Goal: Find specific page/section: Find specific page/section

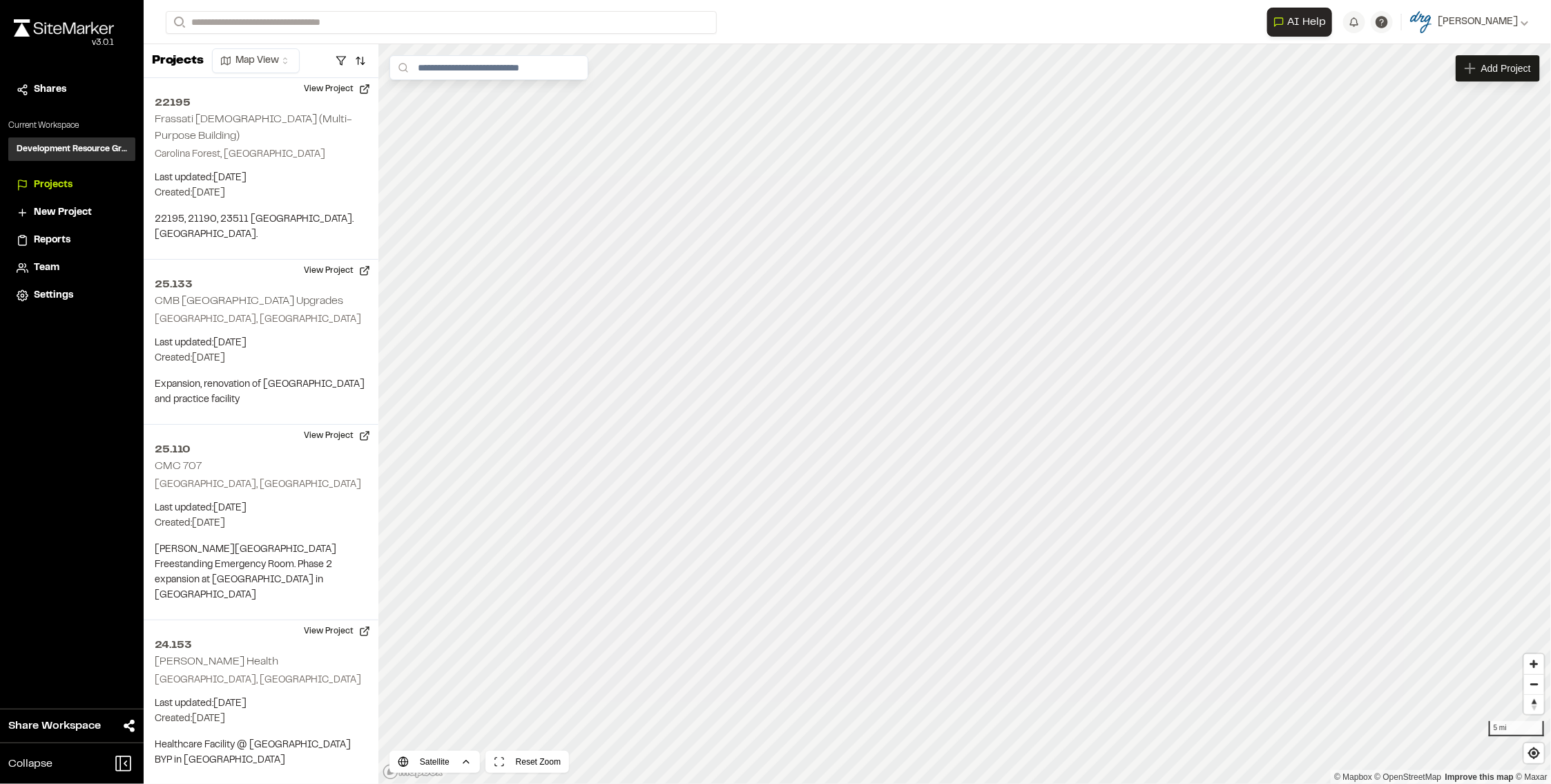
click at [67, 179] on span "Projects" at bounding box center [53, 185] width 38 height 16
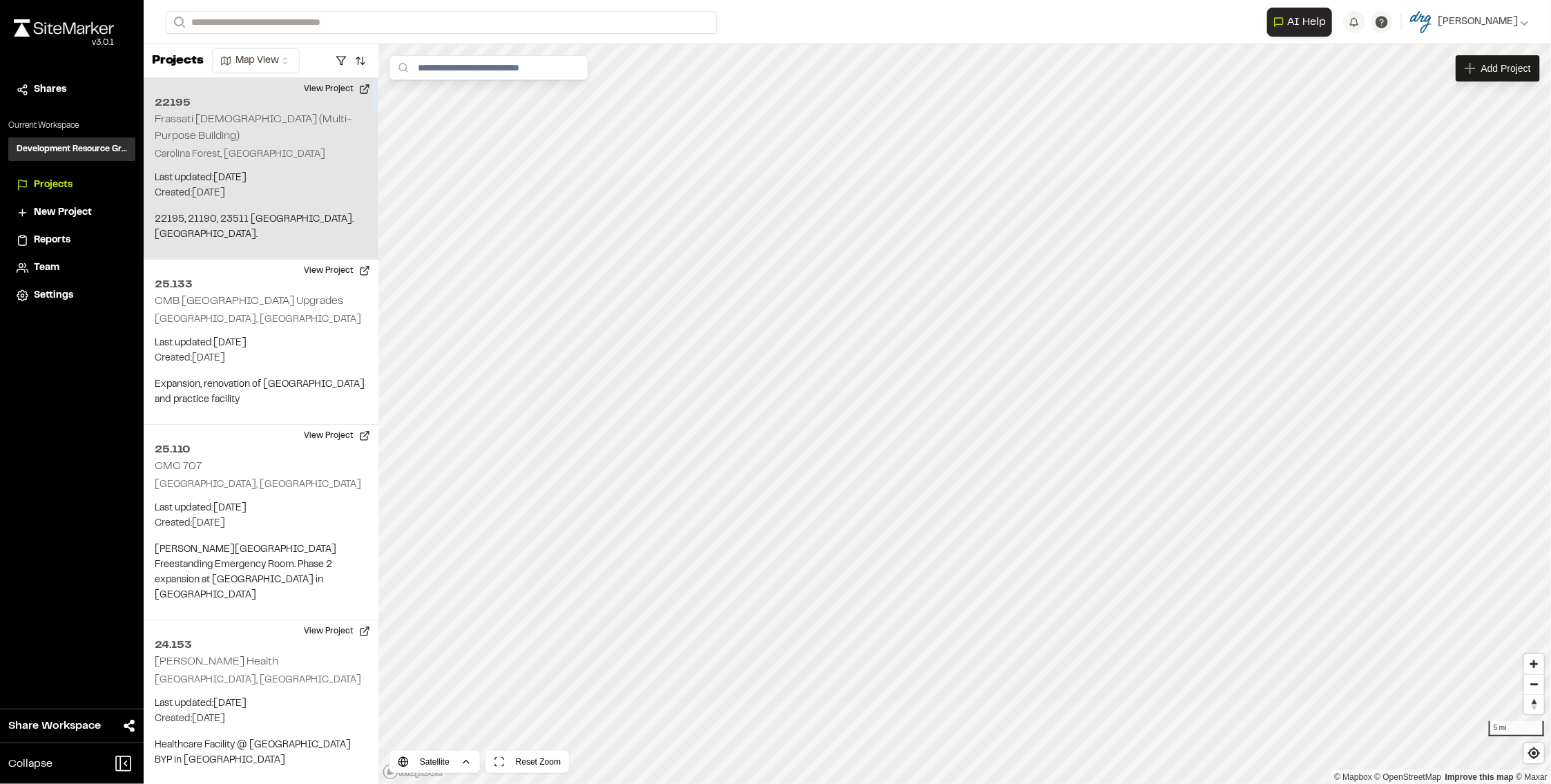
click at [282, 116] on h2 "Frassati [DEMOGRAPHIC_DATA] (Multi-Purpose Building)" at bounding box center [253, 127] width 197 height 26
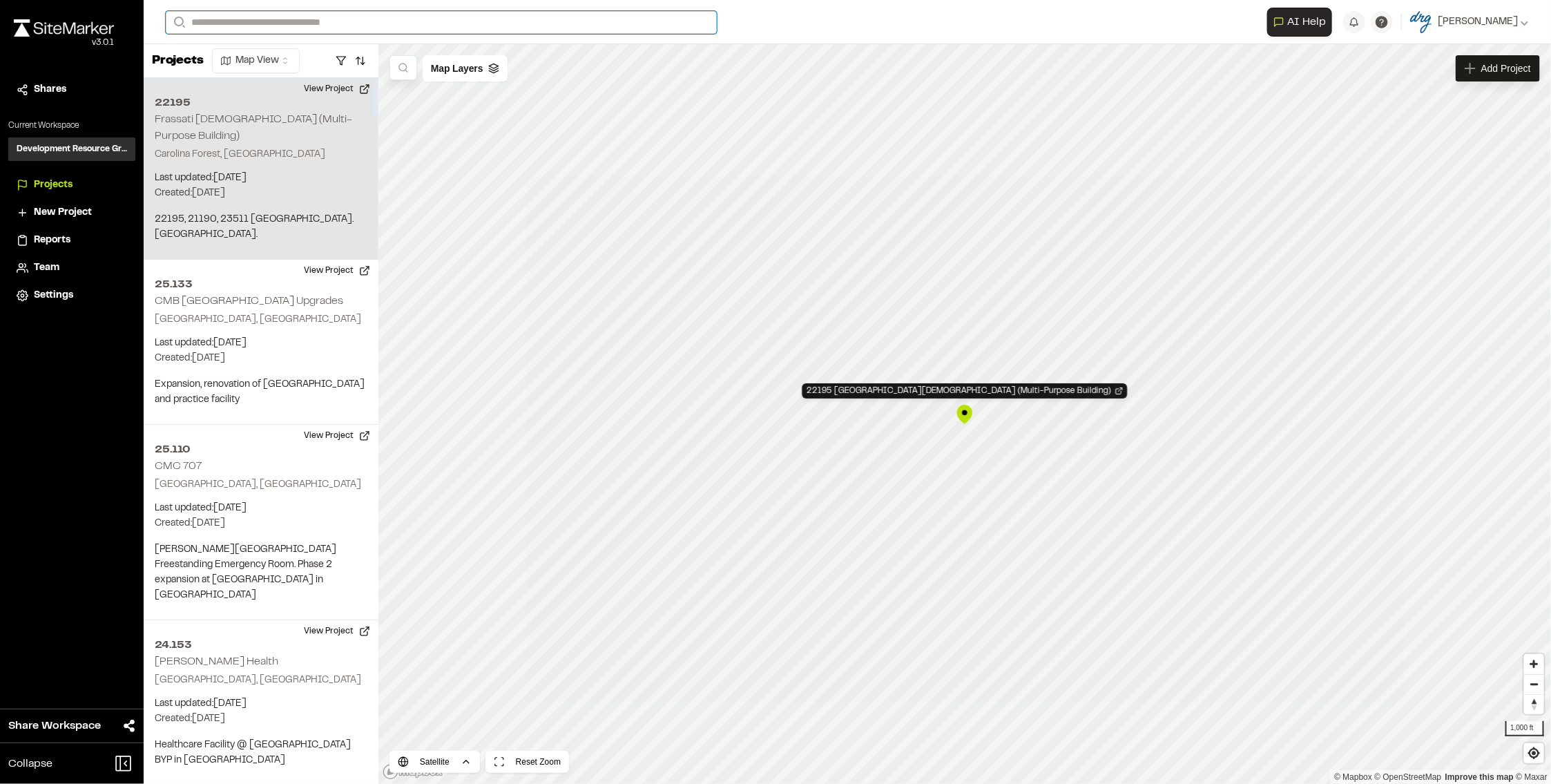
click at [305, 13] on input "Search" at bounding box center [441, 22] width 551 height 23
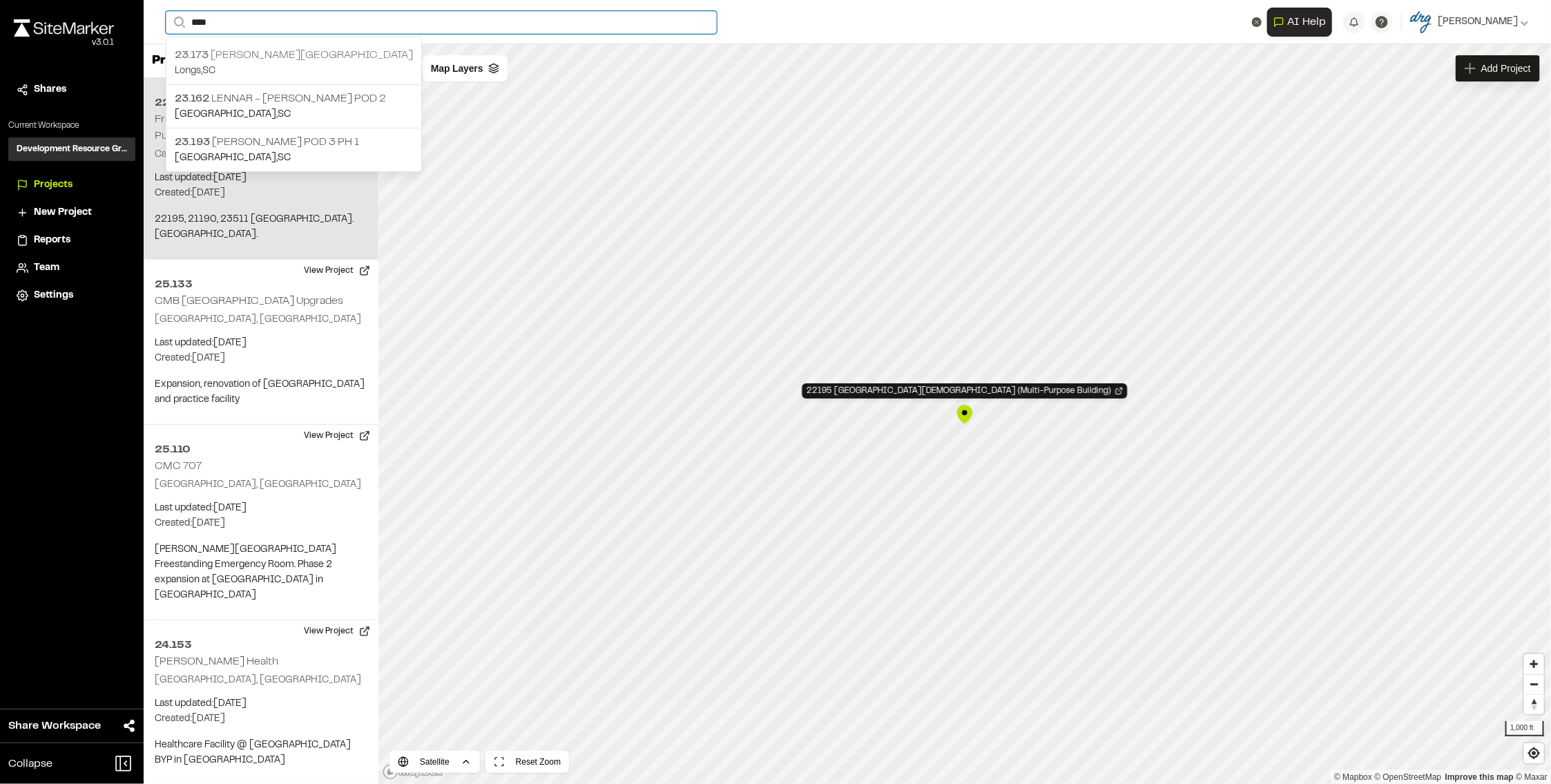
type input "****"
click at [313, 55] on p "[STREET_ADDRESS][PERSON_NAME]" at bounding box center [293, 55] width 239 height 16
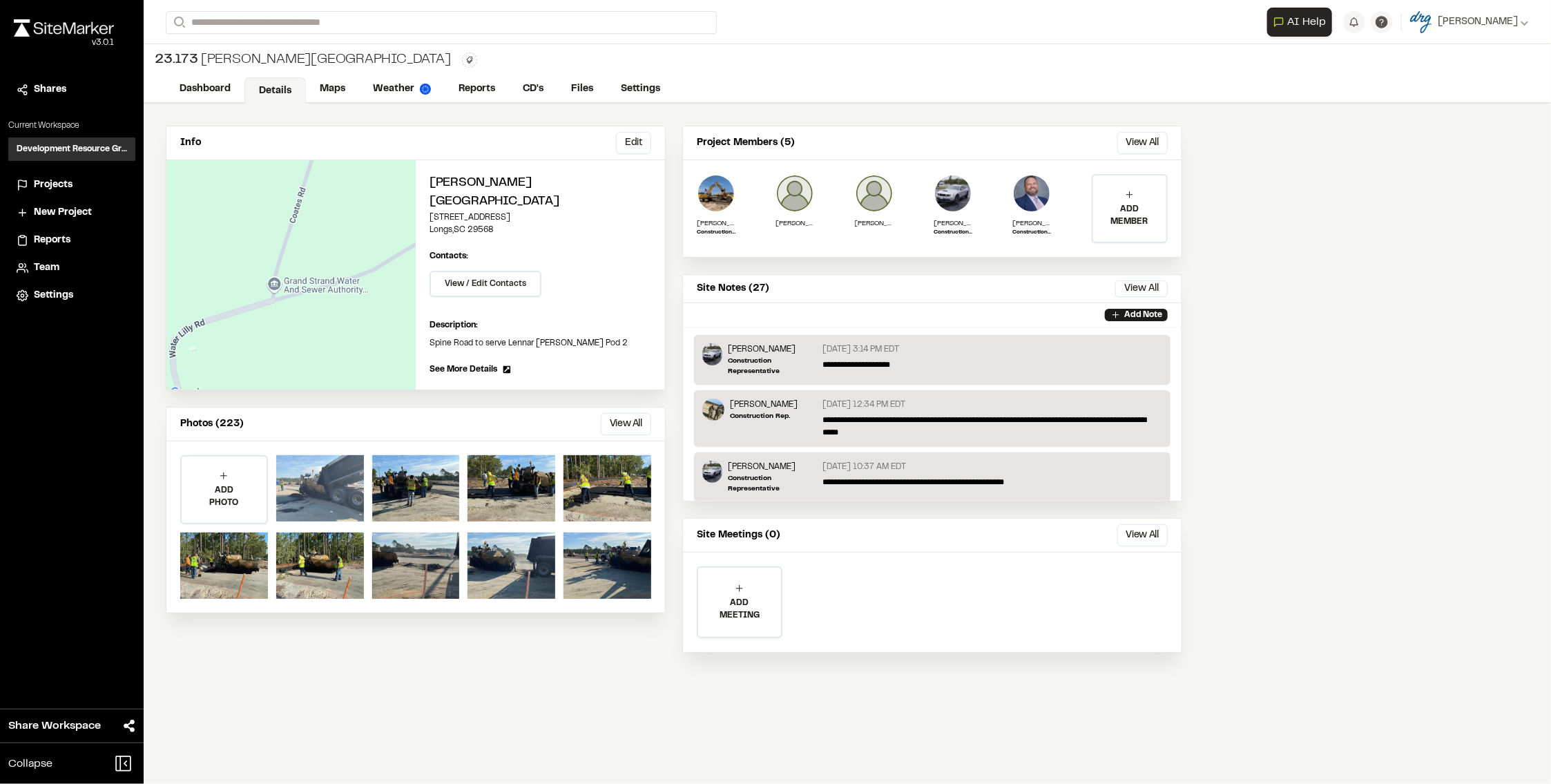
click at [328, 457] on div at bounding box center [320, 488] width 88 height 67
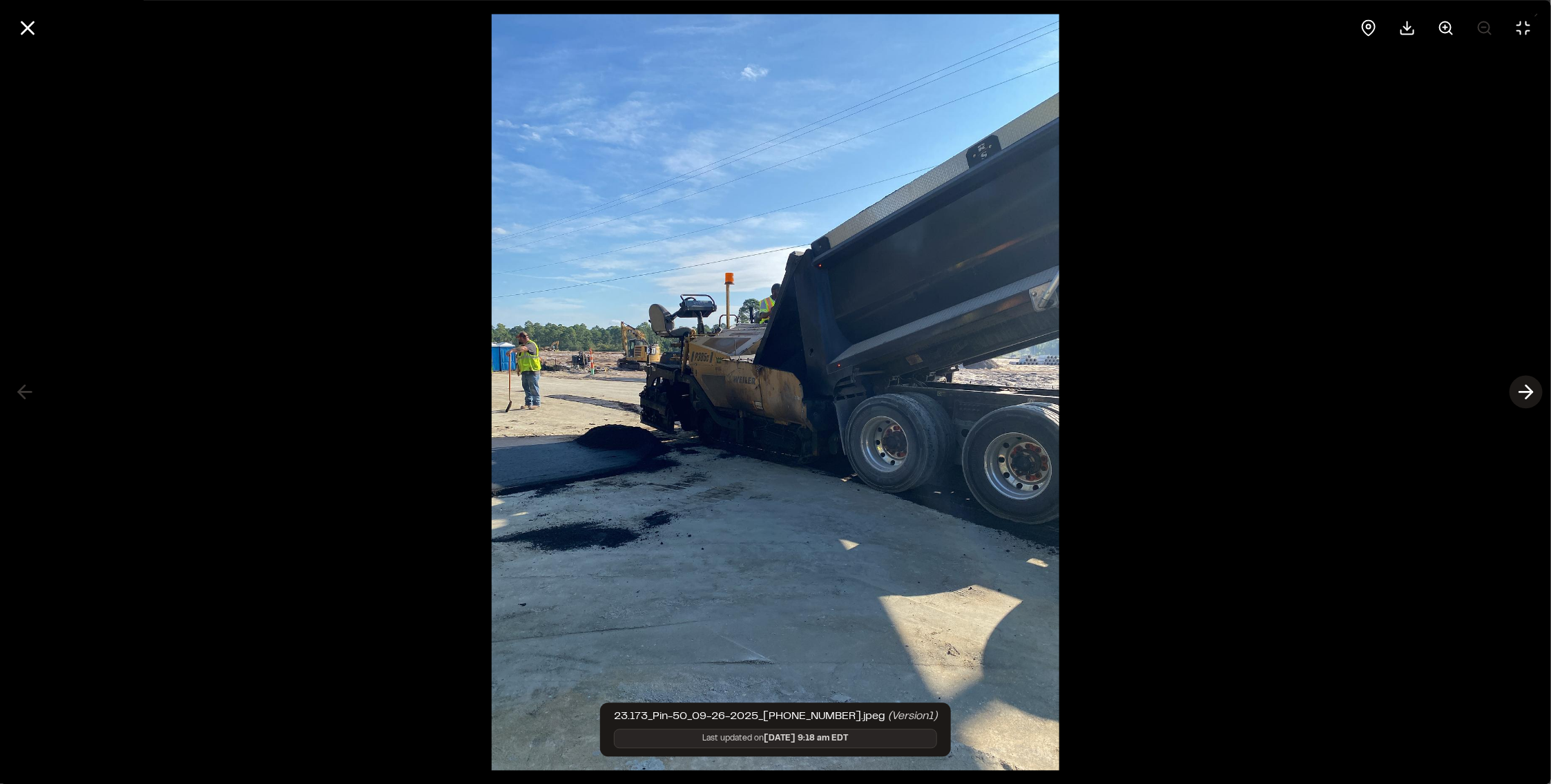
click at [1535, 387] on icon at bounding box center [1526, 392] width 22 height 24
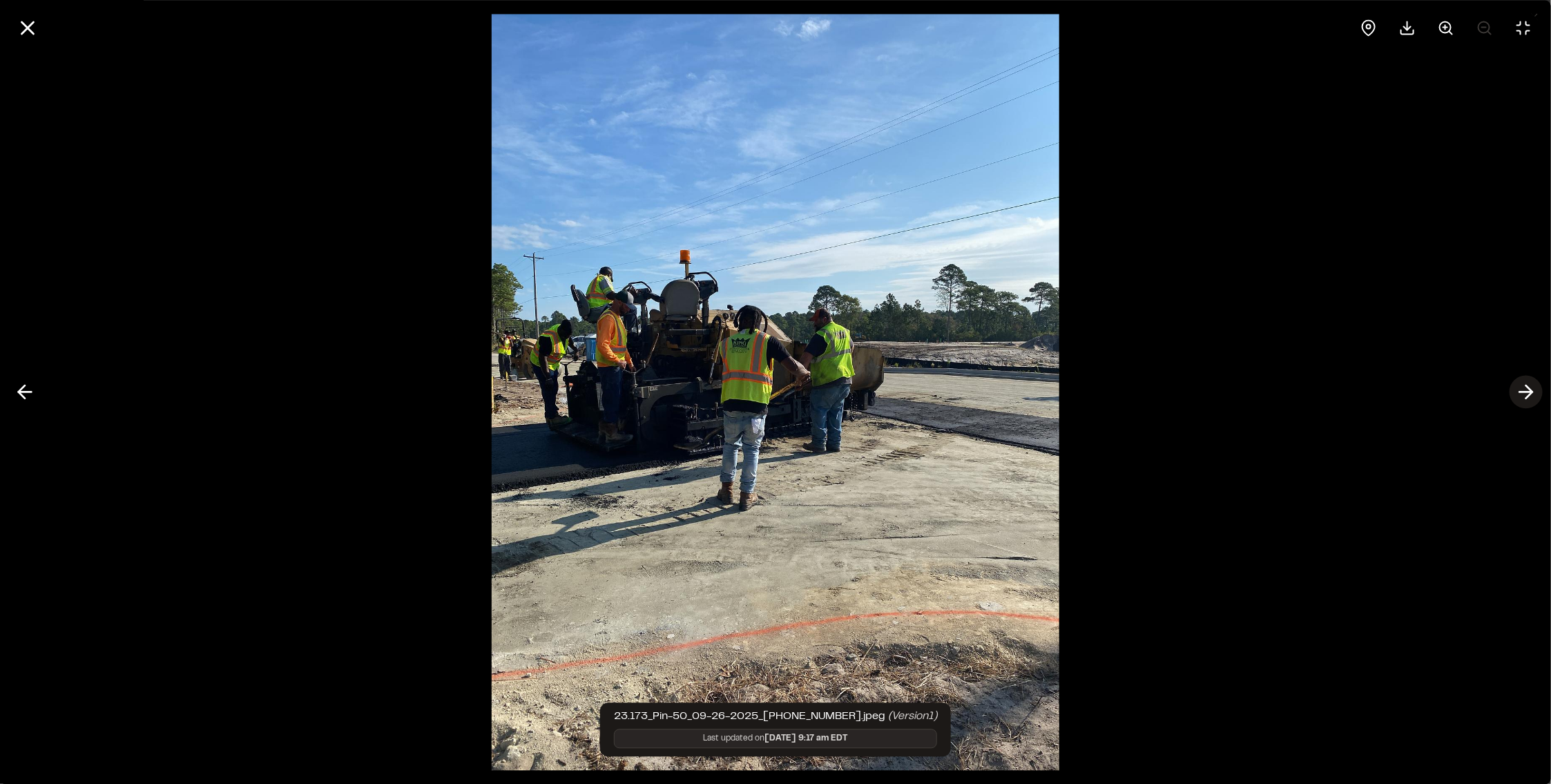
click at [1535, 387] on icon at bounding box center [1526, 392] width 22 height 24
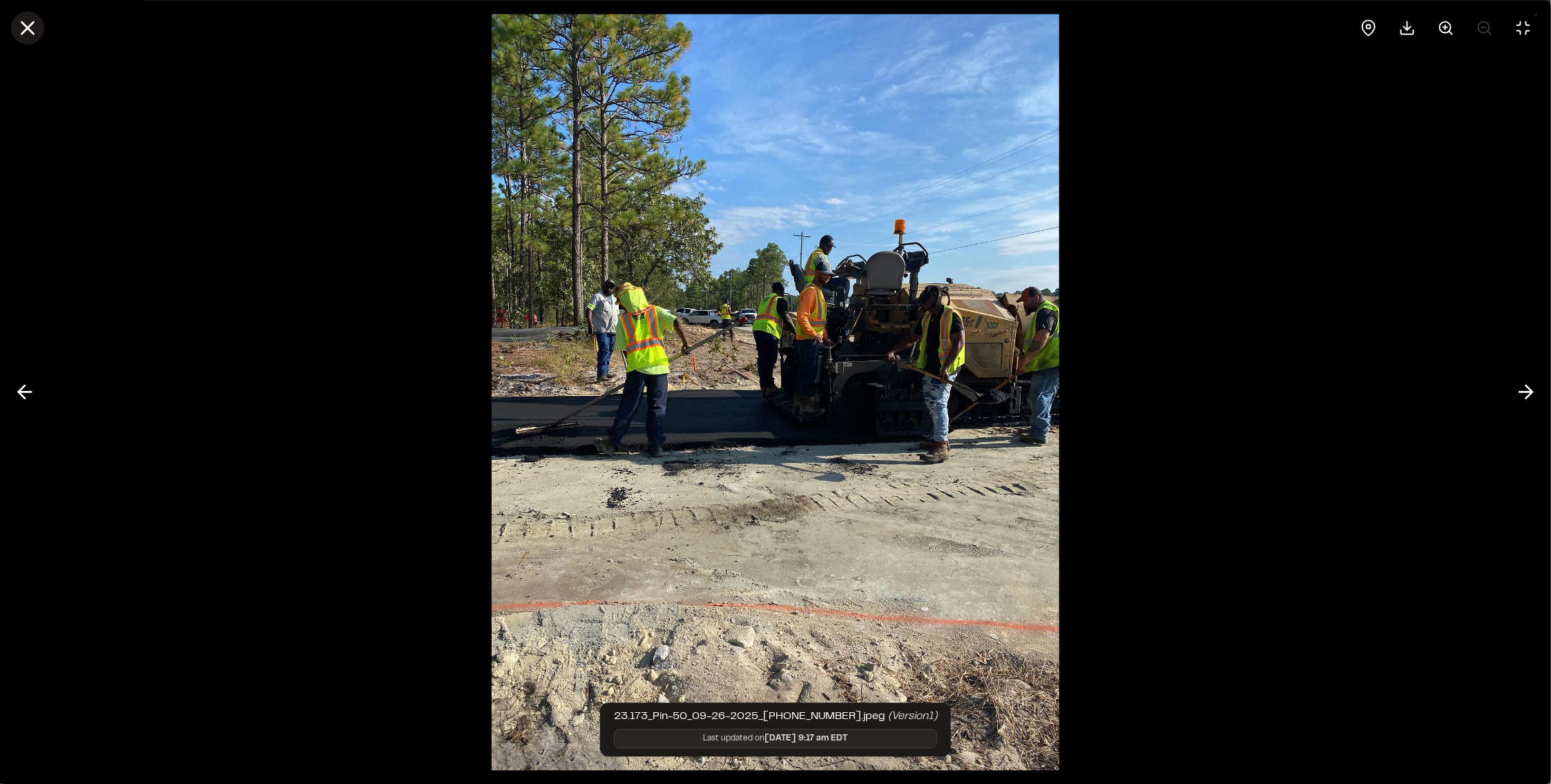
click at [32, 19] on icon at bounding box center [27, 27] width 24 height 24
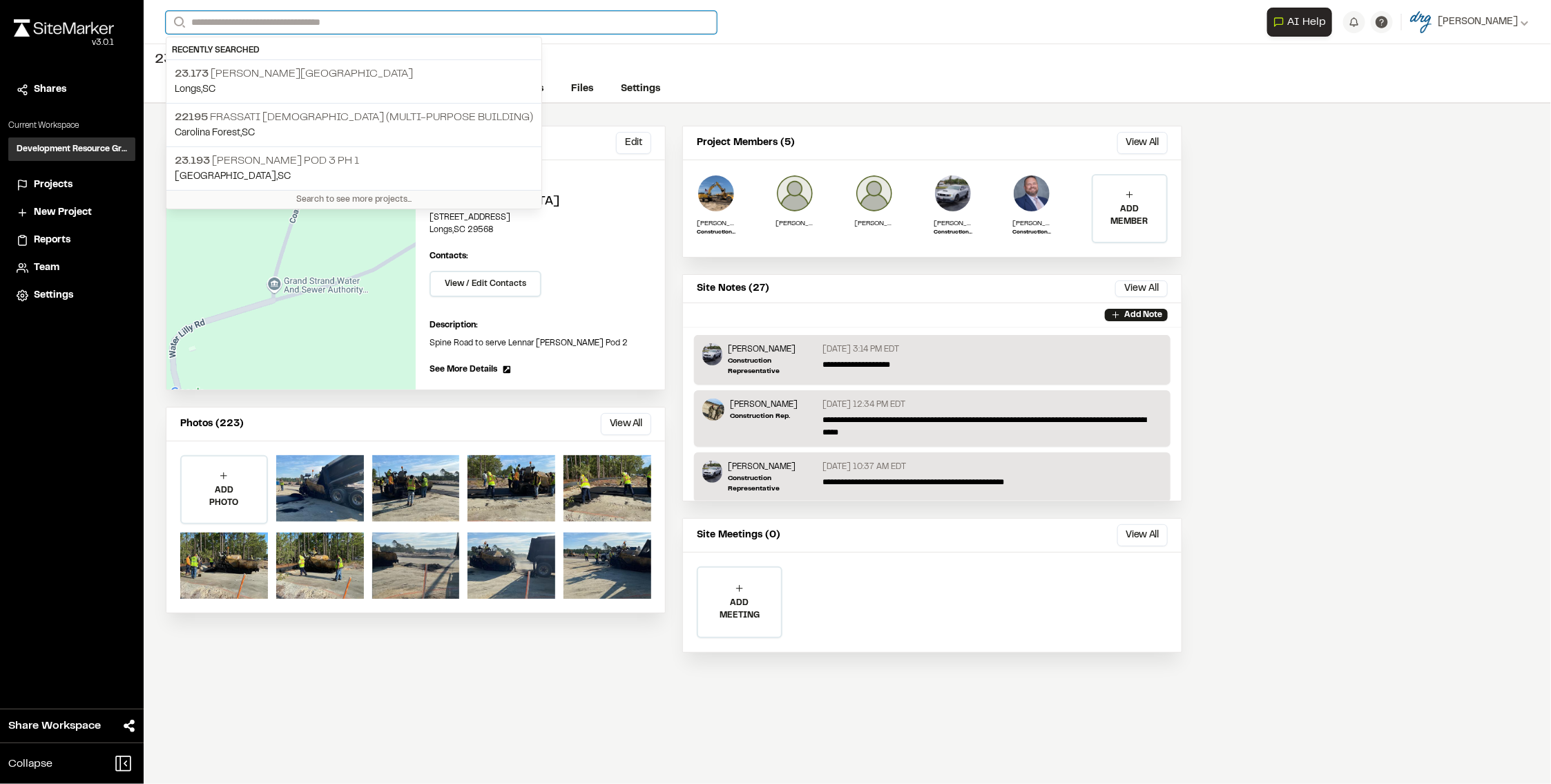
click at [217, 21] on input "Search" at bounding box center [441, 22] width 551 height 23
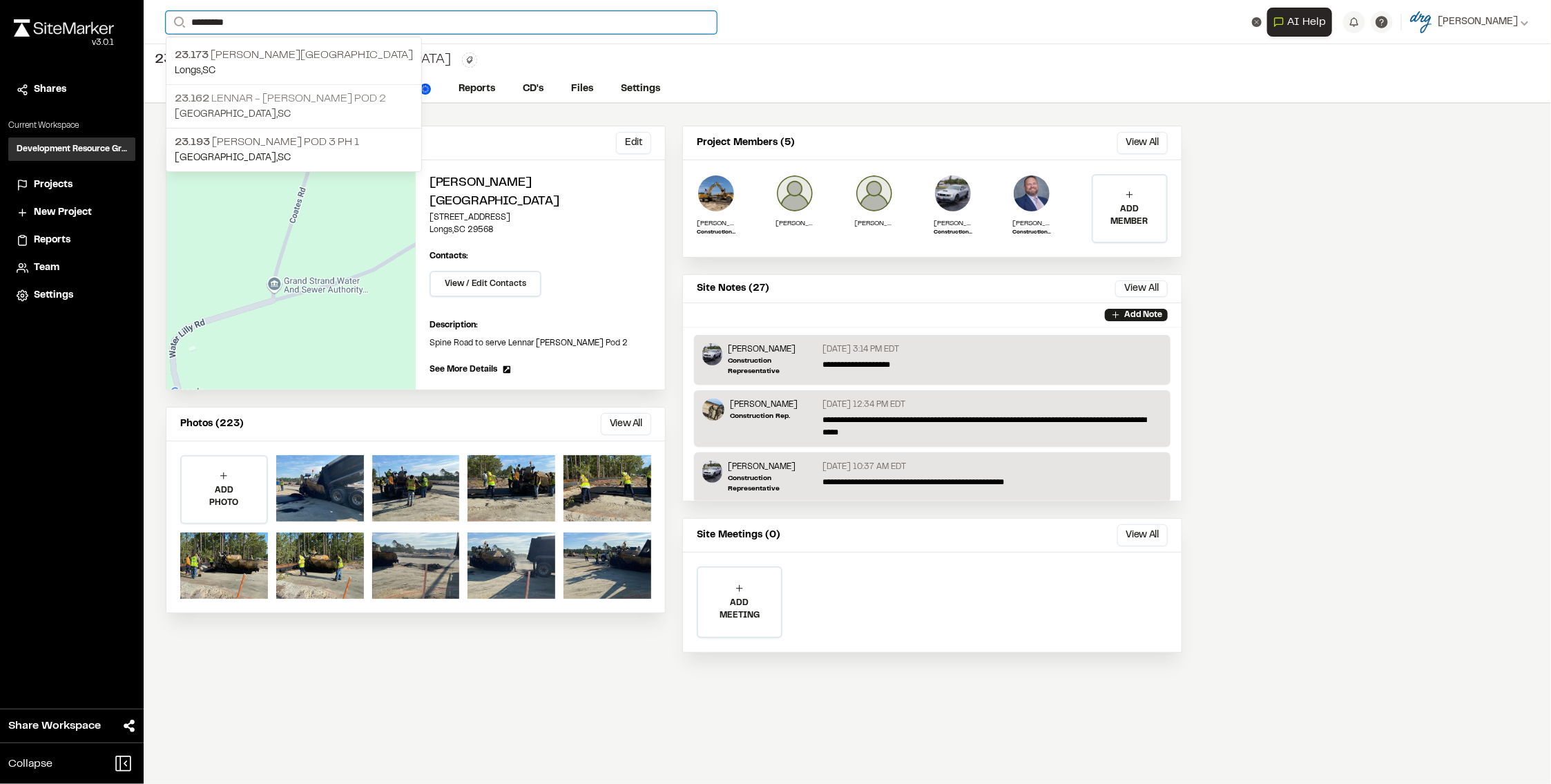
type input "*********"
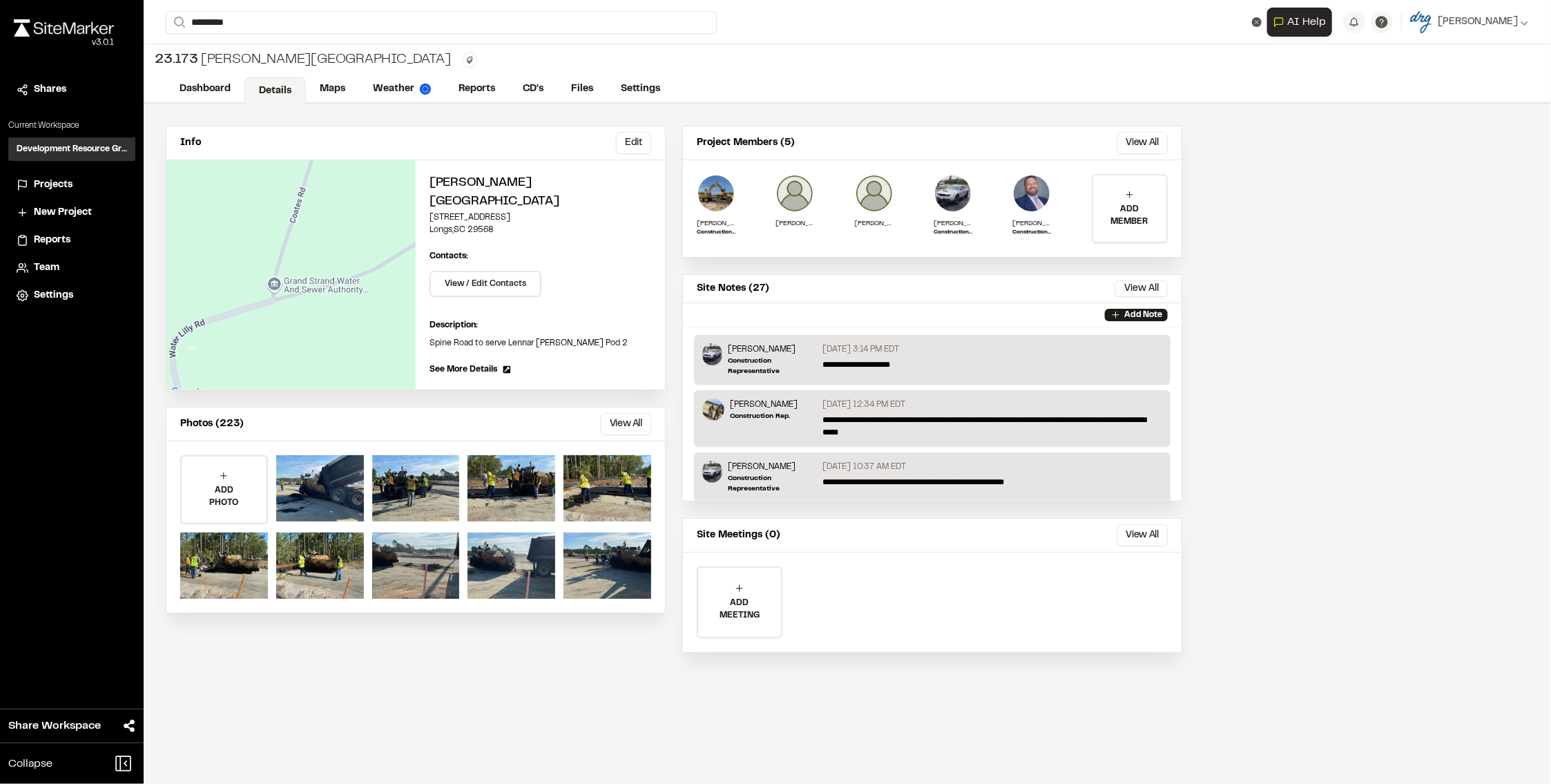
click at [303, 101] on p "23.162 Lennar - [PERSON_NAME] Pod 2" at bounding box center [293, 99] width 239 height 16
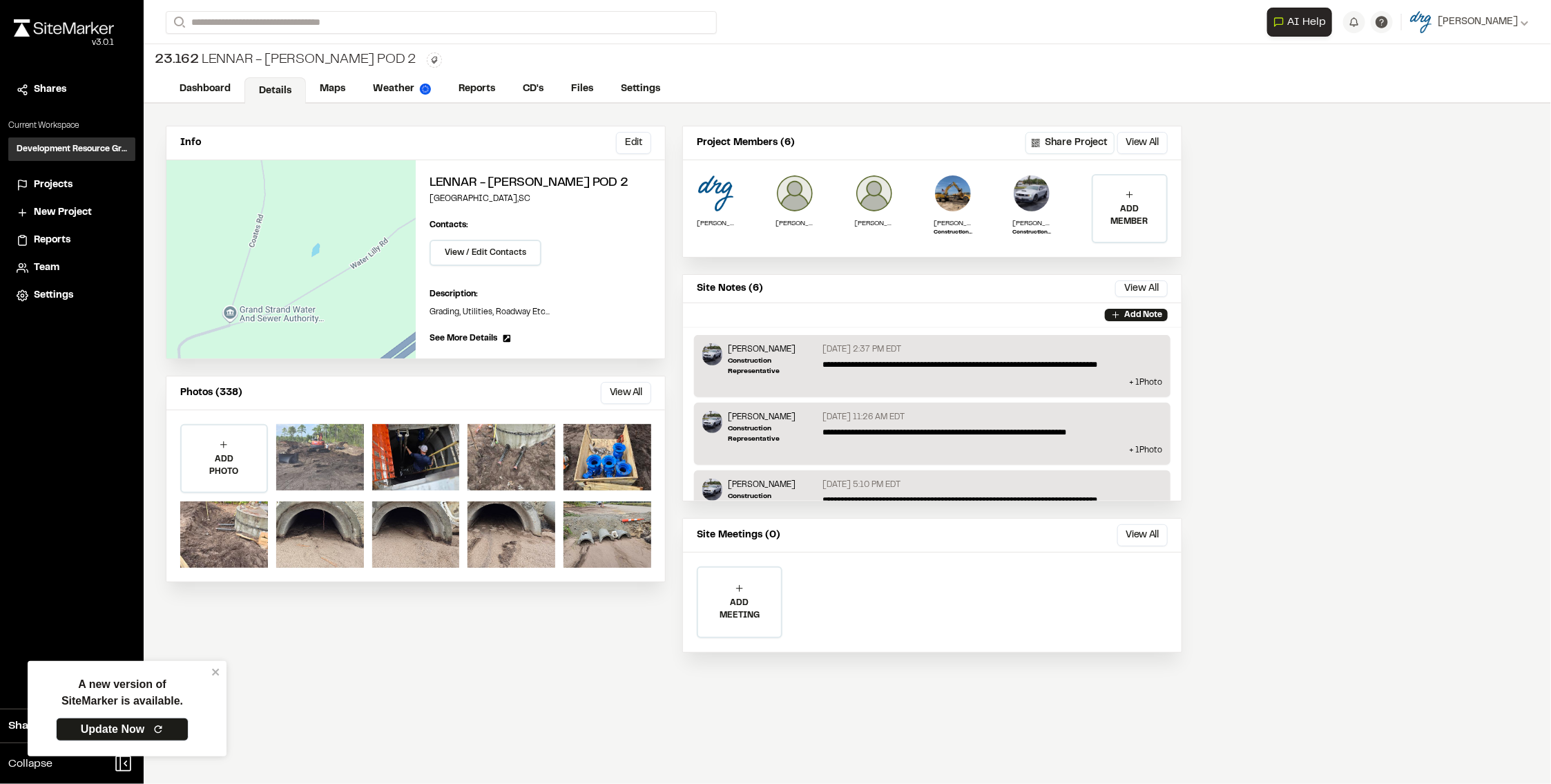
click at [335, 463] on div at bounding box center [320, 457] width 88 height 67
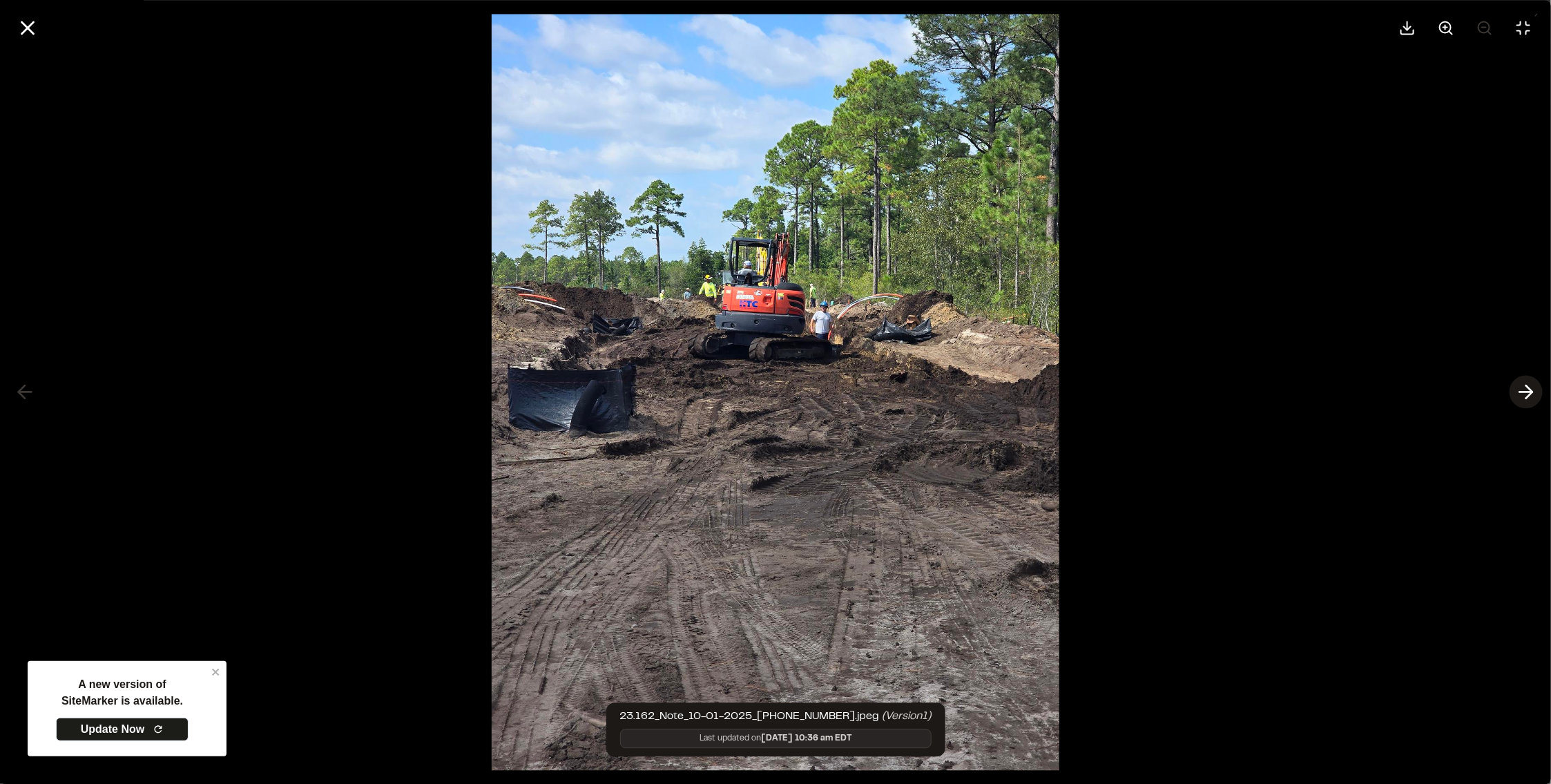
click at [1519, 387] on icon at bounding box center [1526, 392] width 22 height 24
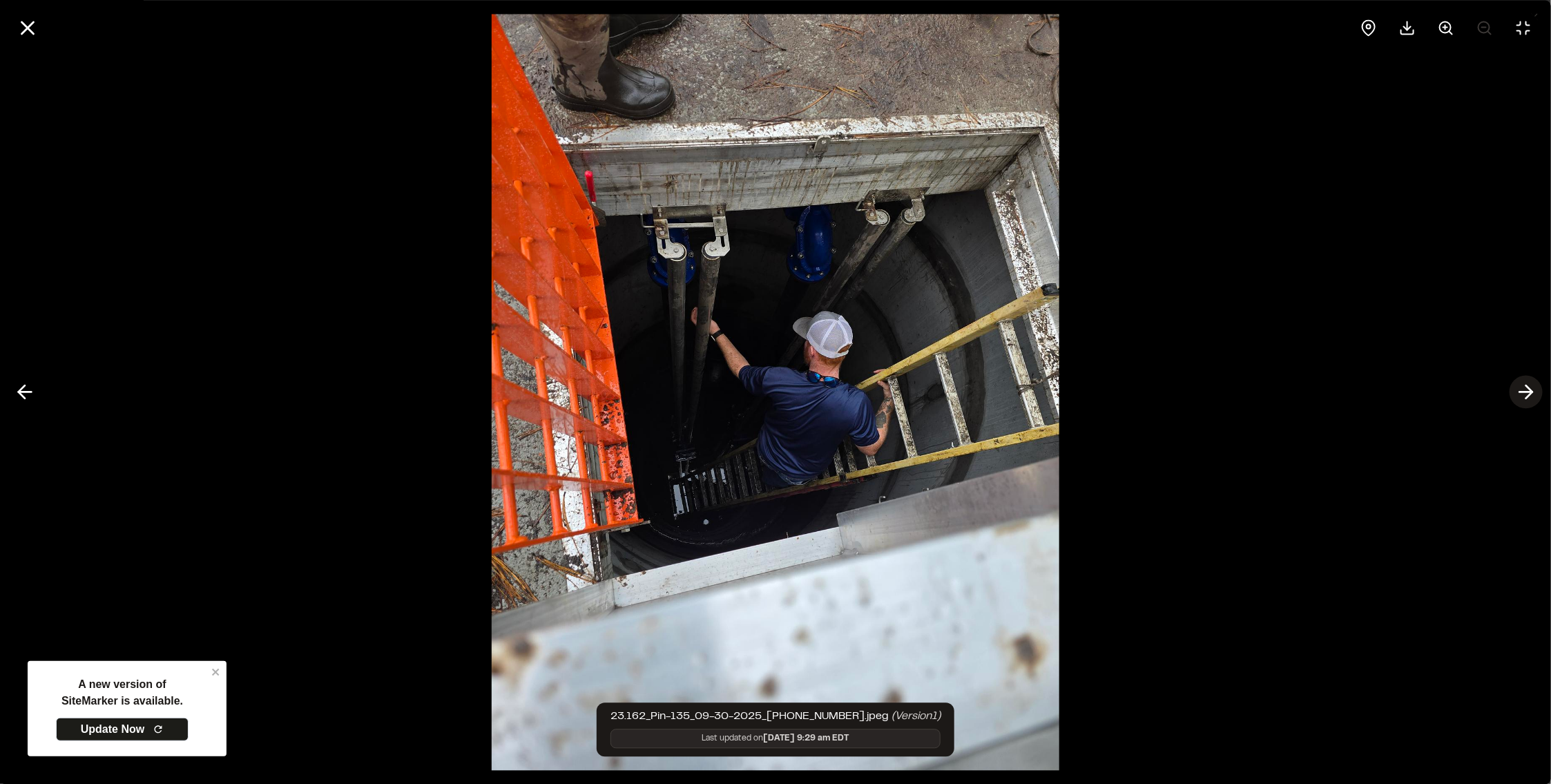
click at [1519, 387] on icon at bounding box center [1526, 392] width 22 height 24
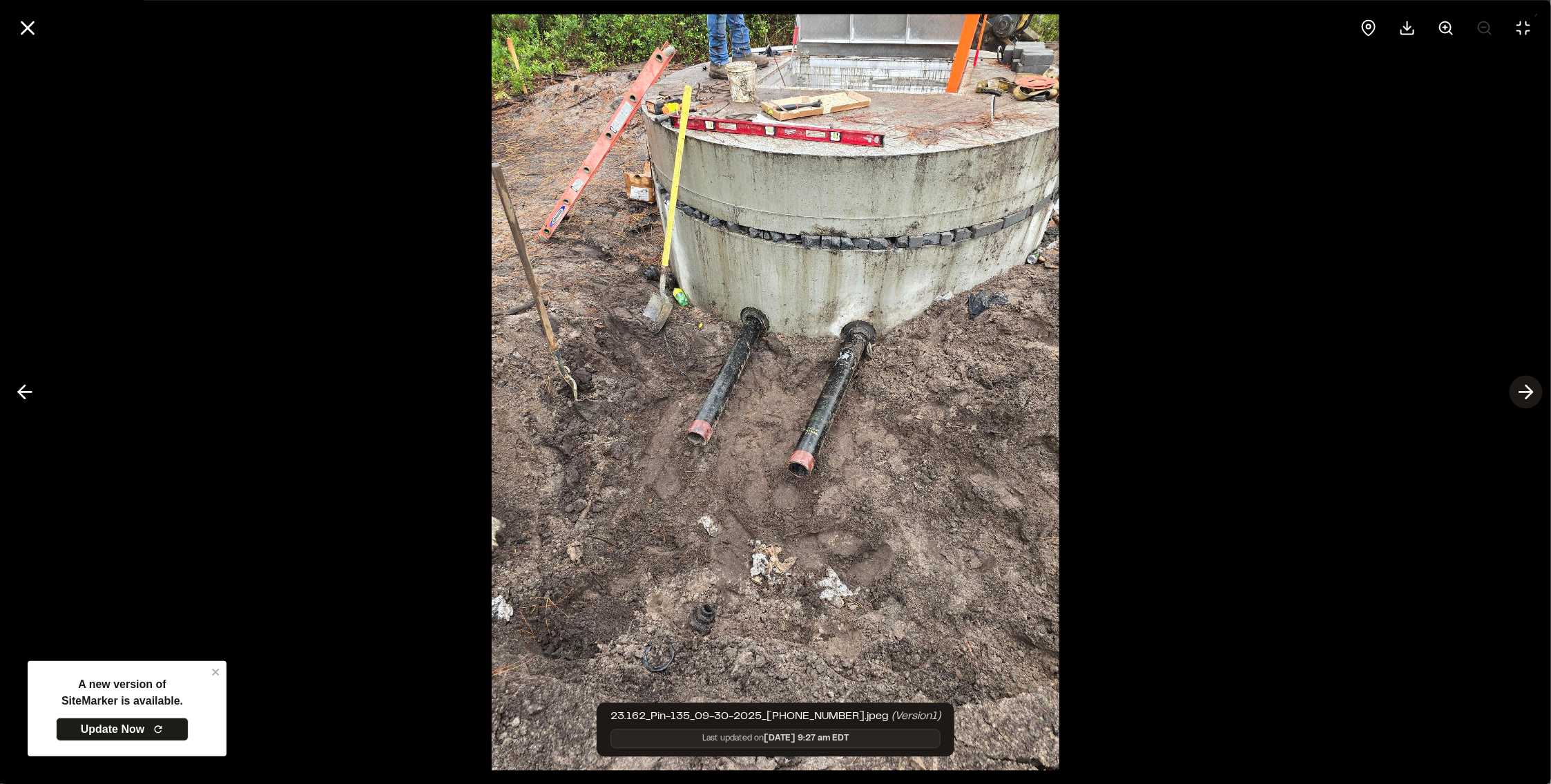
click at [1519, 387] on icon at bounding box center [1526, 392] width 22 height 24
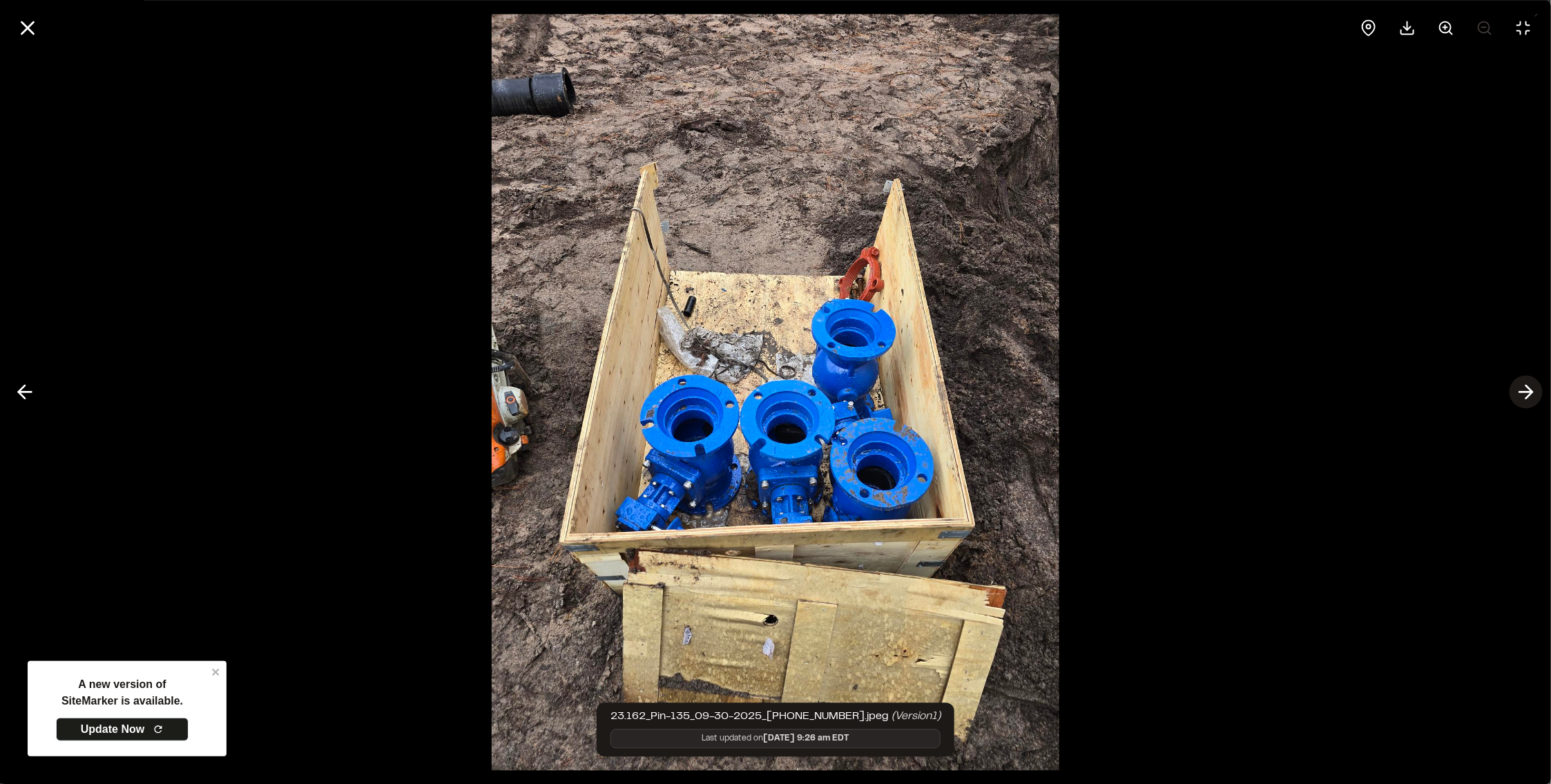
click at [1519, 387] on icon at bounding box center [1526, 392] width 22 height 24
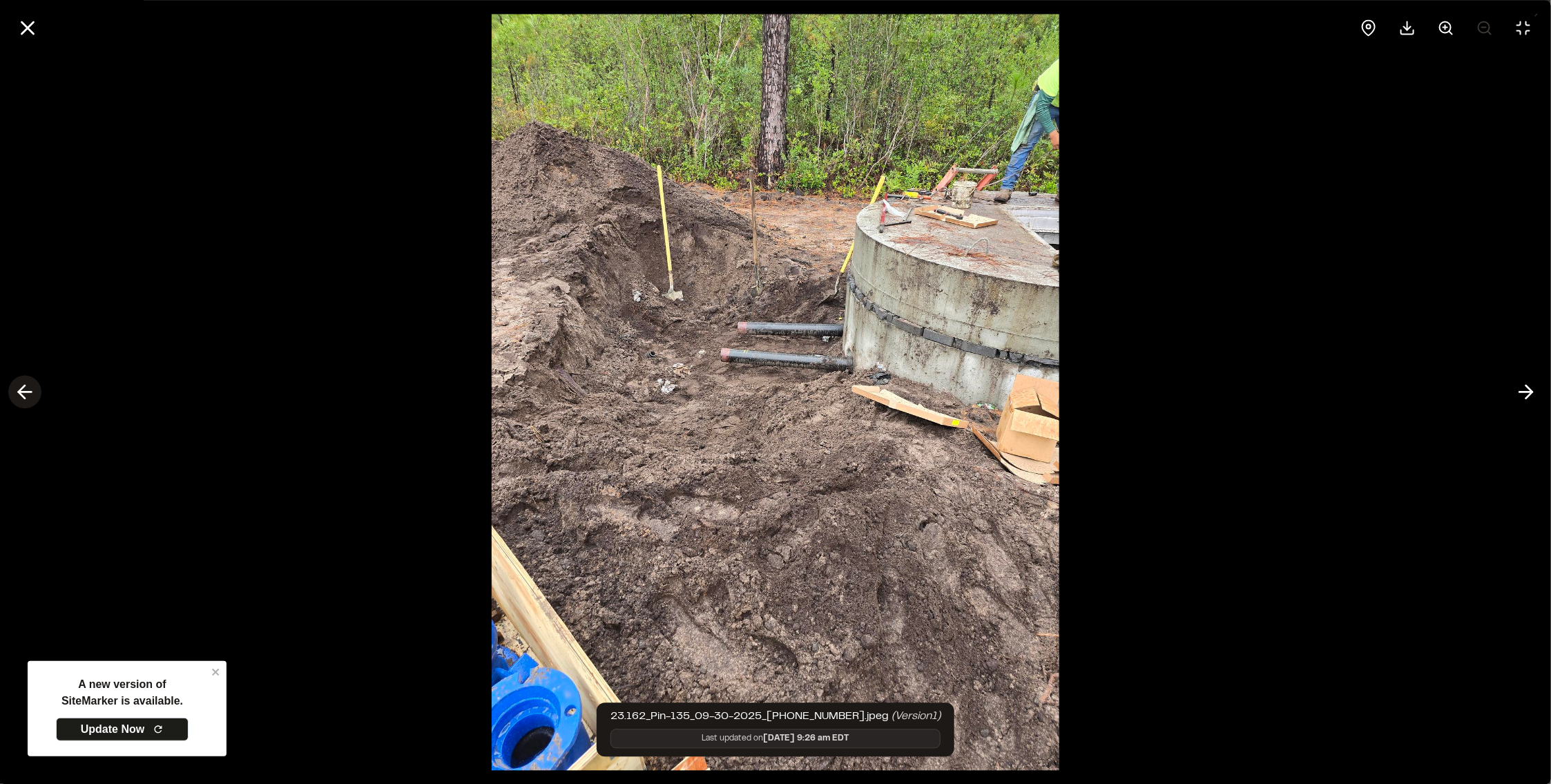
click at [28, 398] on icon at bounding box center [25, 392] width 22 height 24
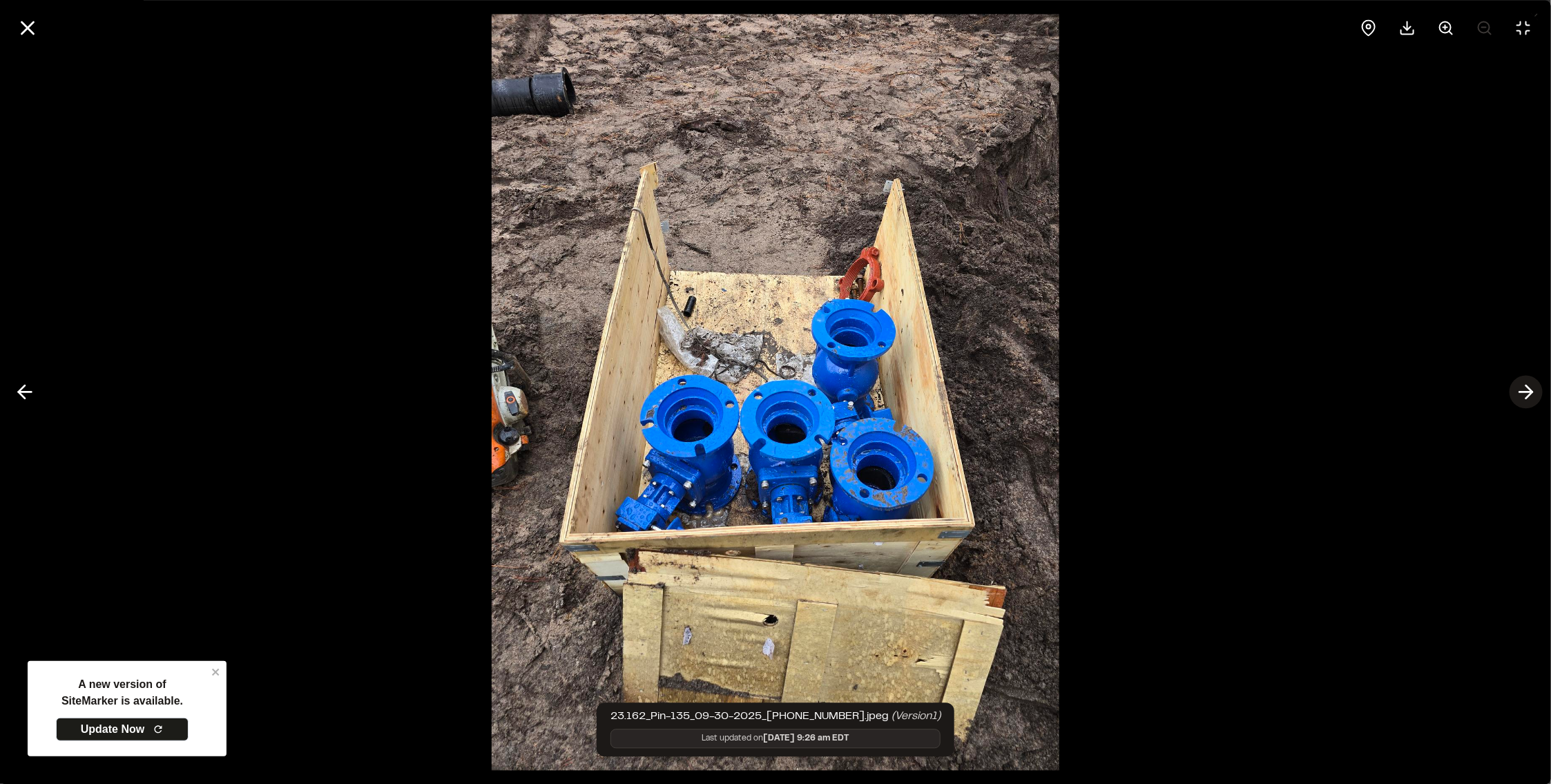
click at [1511, 389] on button at bounding box center [1526, 392] width 33 height 33
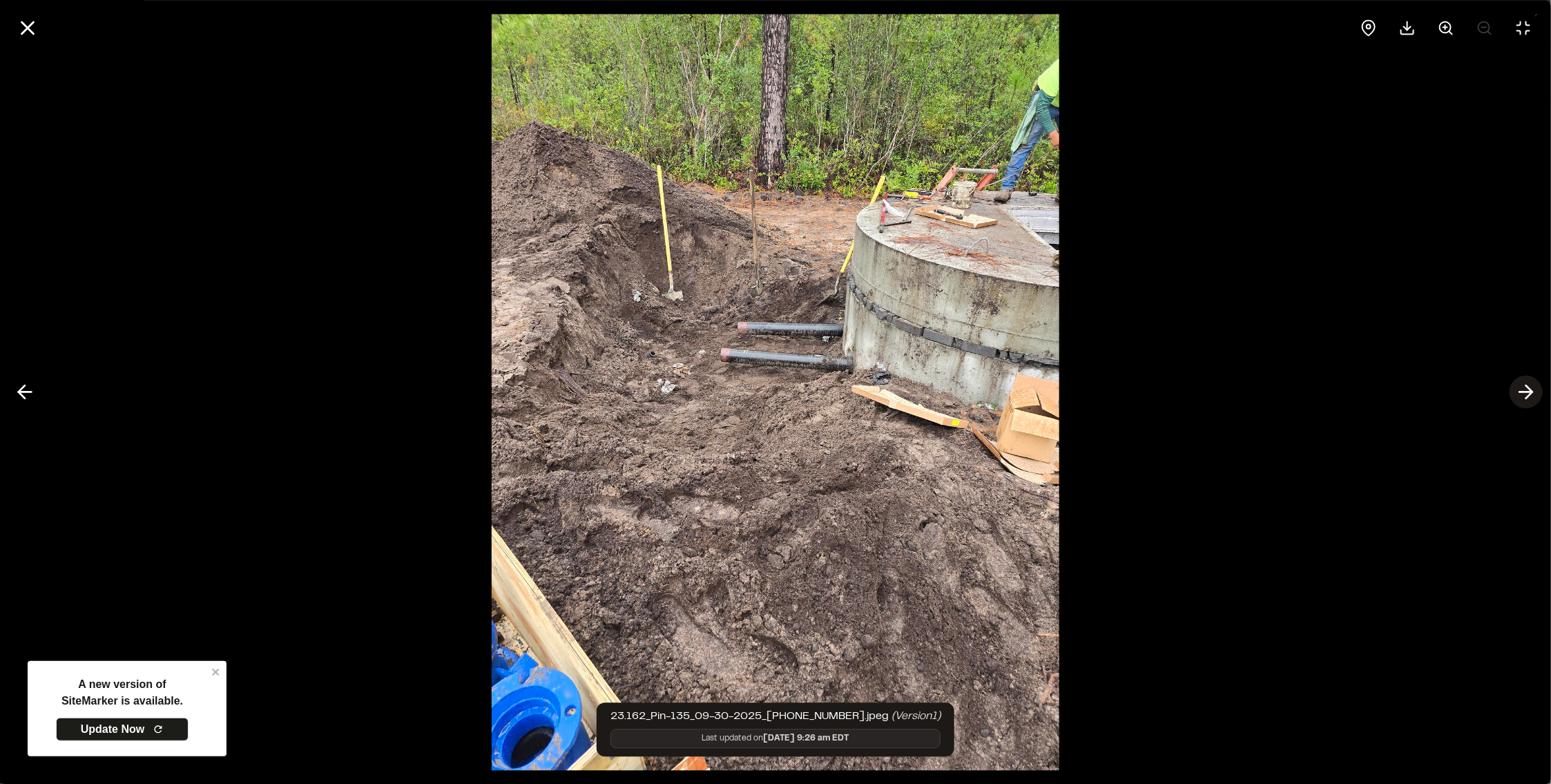
click at [1511, 389] on button at bounding box center [1526, 392] width 33 height 33
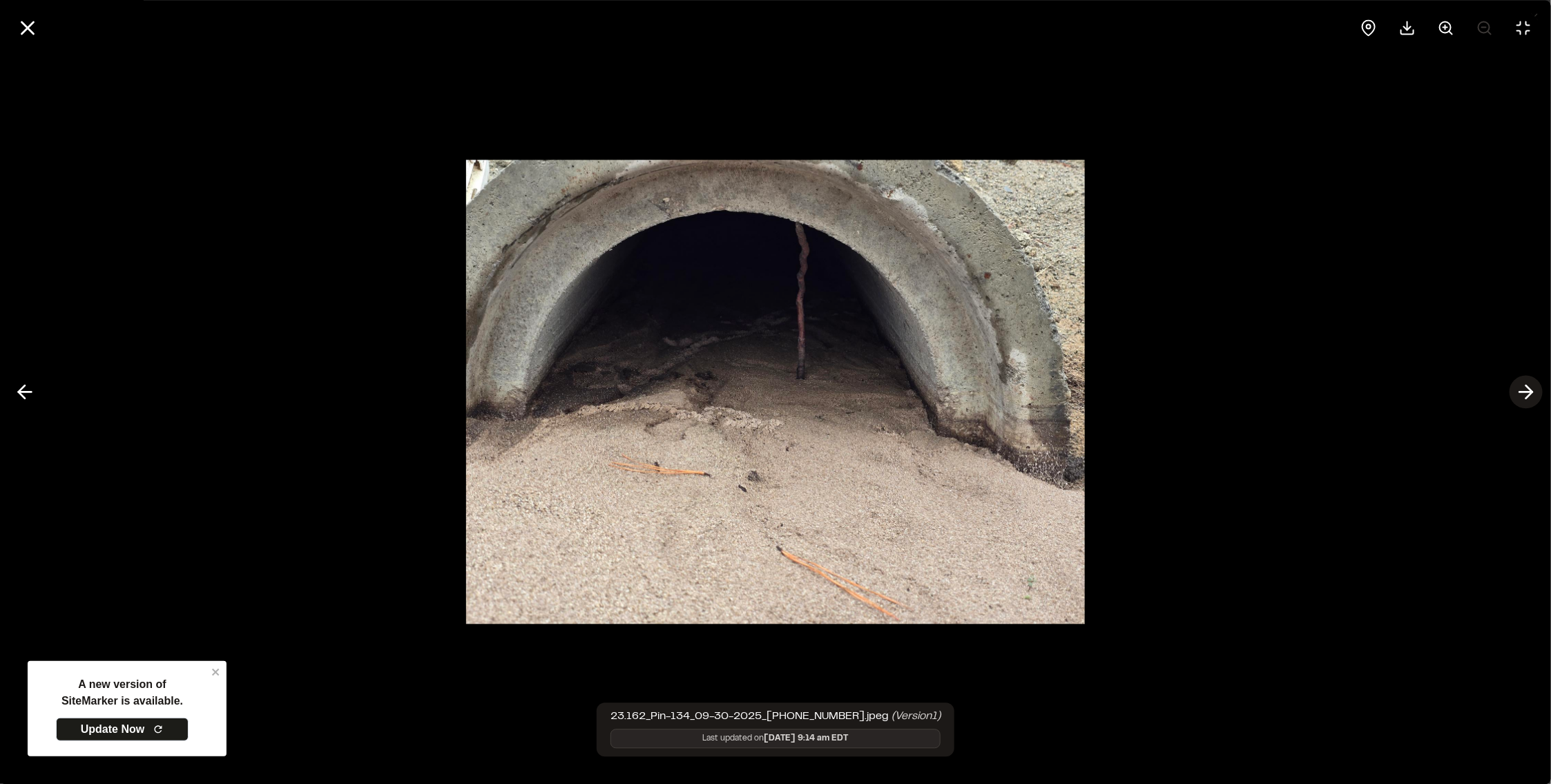
click at [1511, 389] on button at bounding box center [1526, 392] width 33 height 33
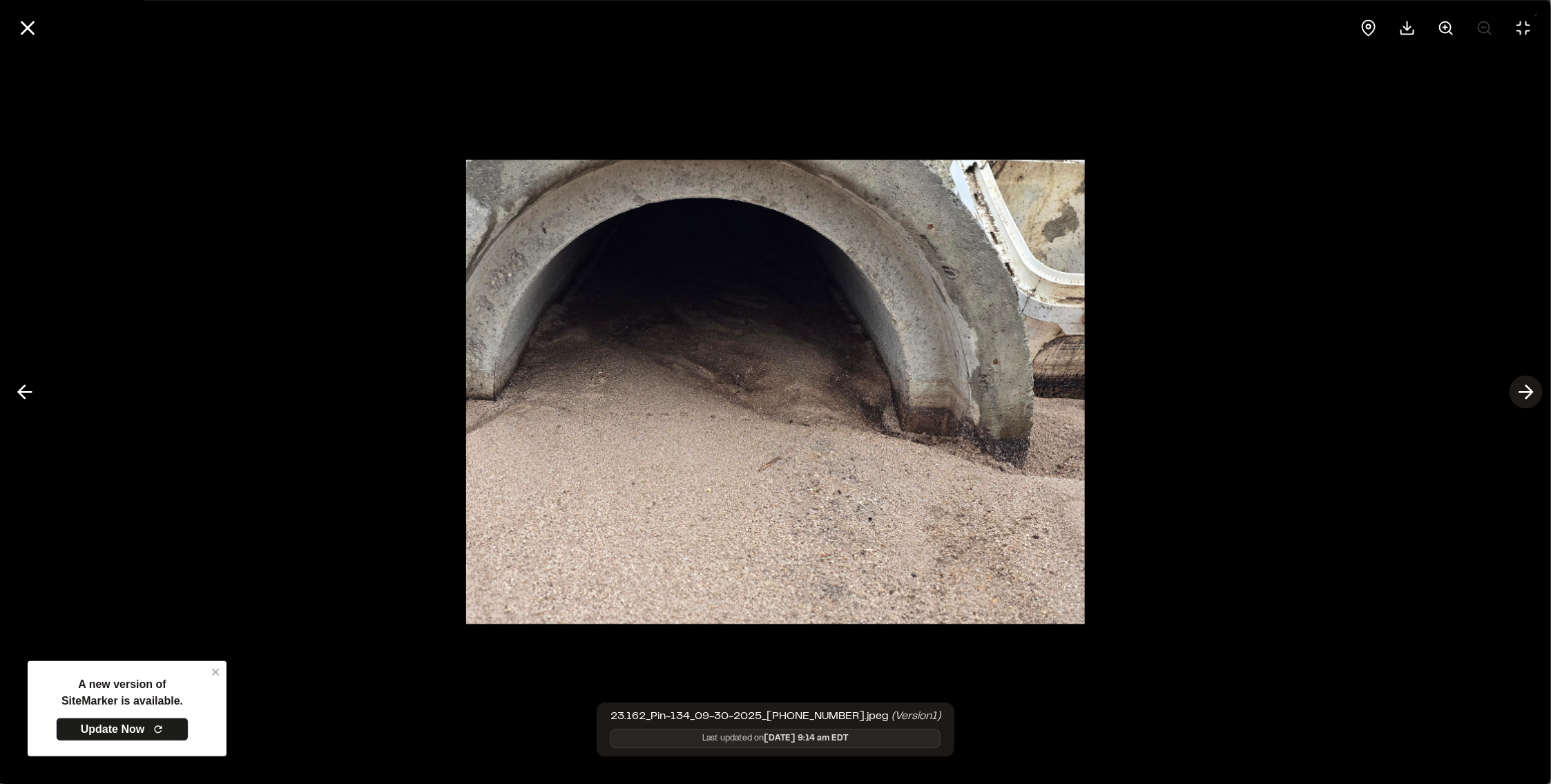
click at [1511, 389] on button at bounding box center [1526, 392] width 33 height 33
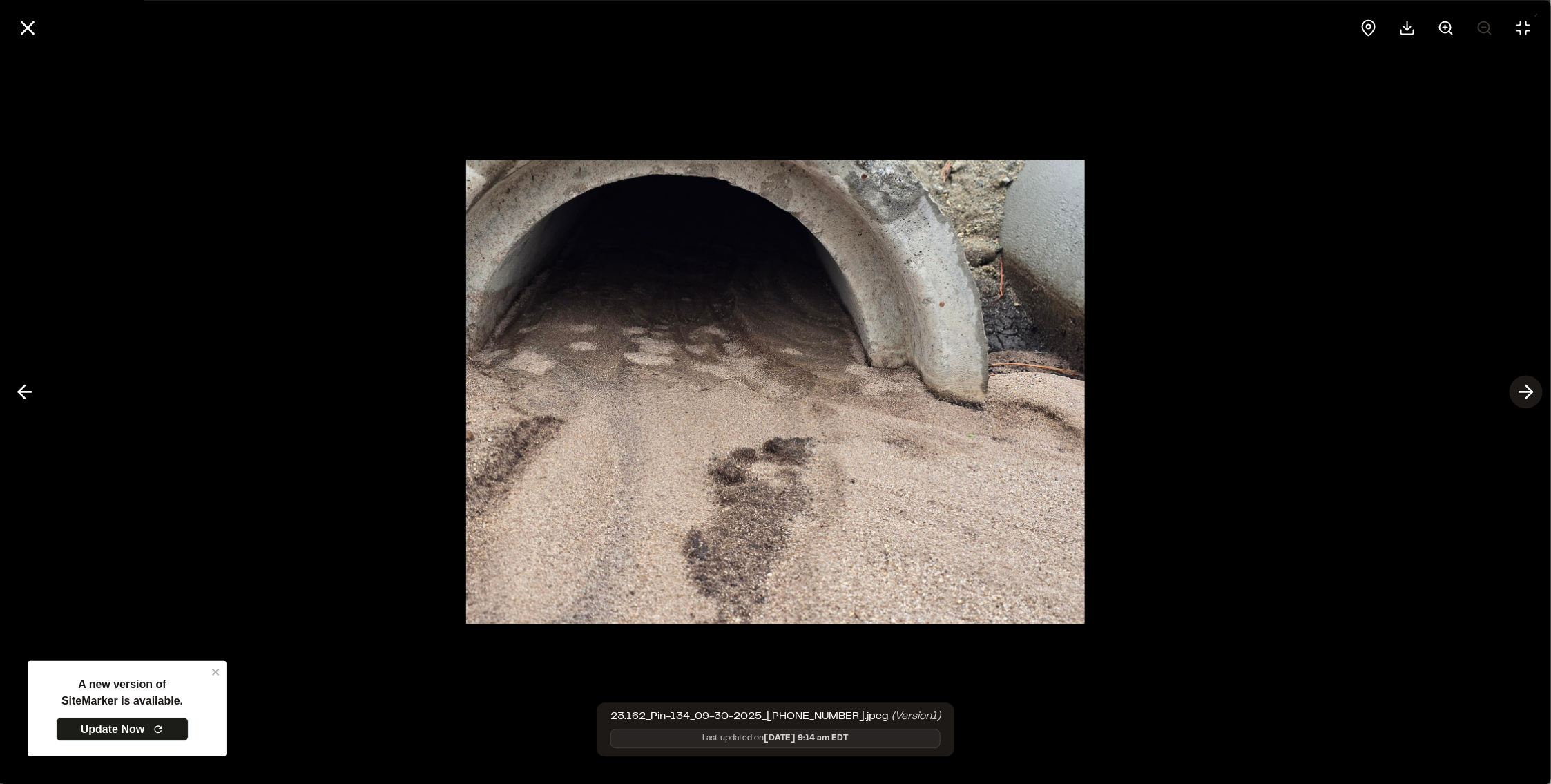
click at [1511, 389] on button at bounding box center [1526, 392] width 33 height 33
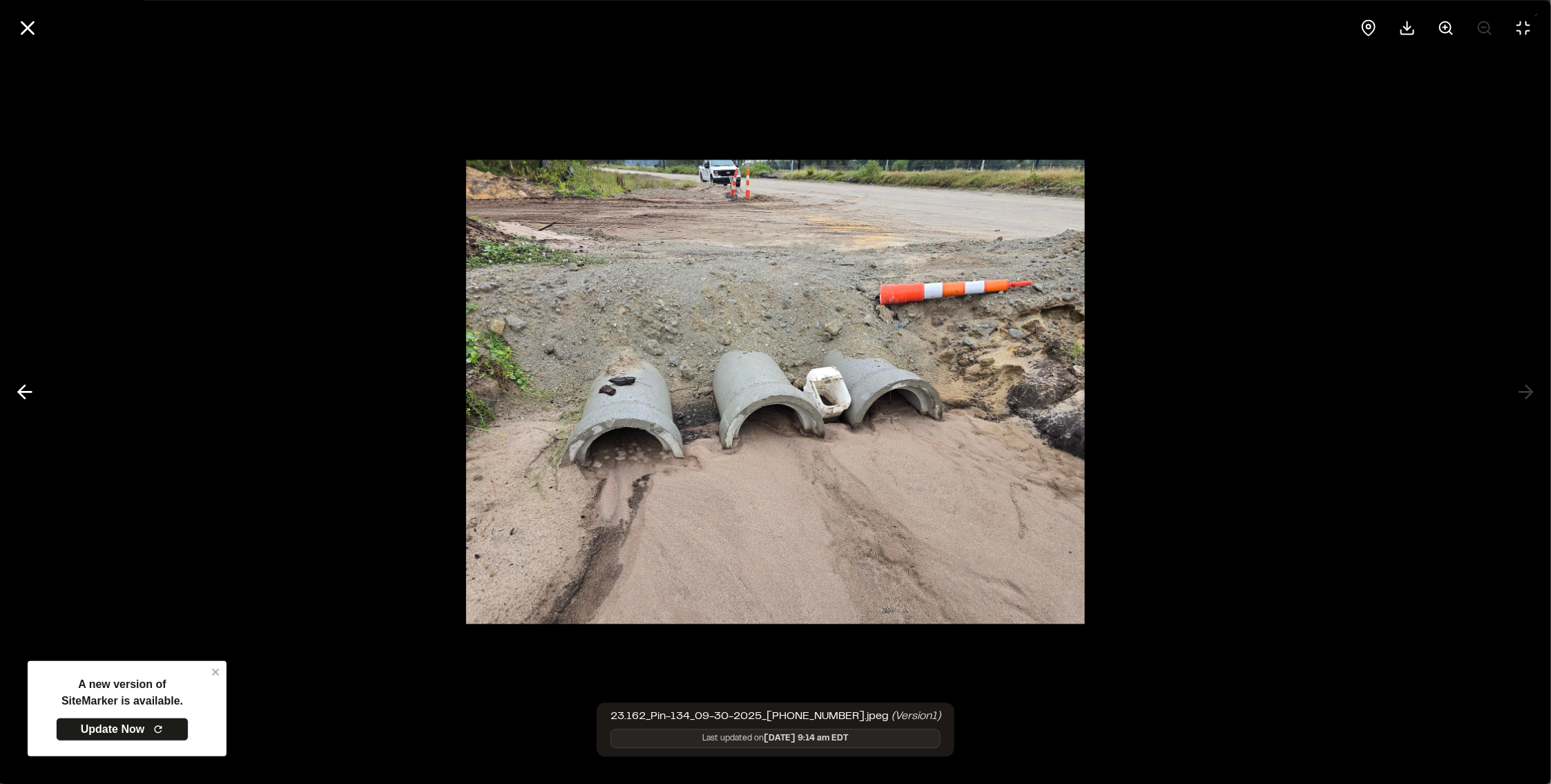
click at [1522, 391] on div at bounding box center [775, 392] width 1551 height 784
click at [603, 496] on img at bounding box center [775, 392] width 619 height 492
click at [16, 32] on icon at bounding box center [27, 27] width 24 height 24
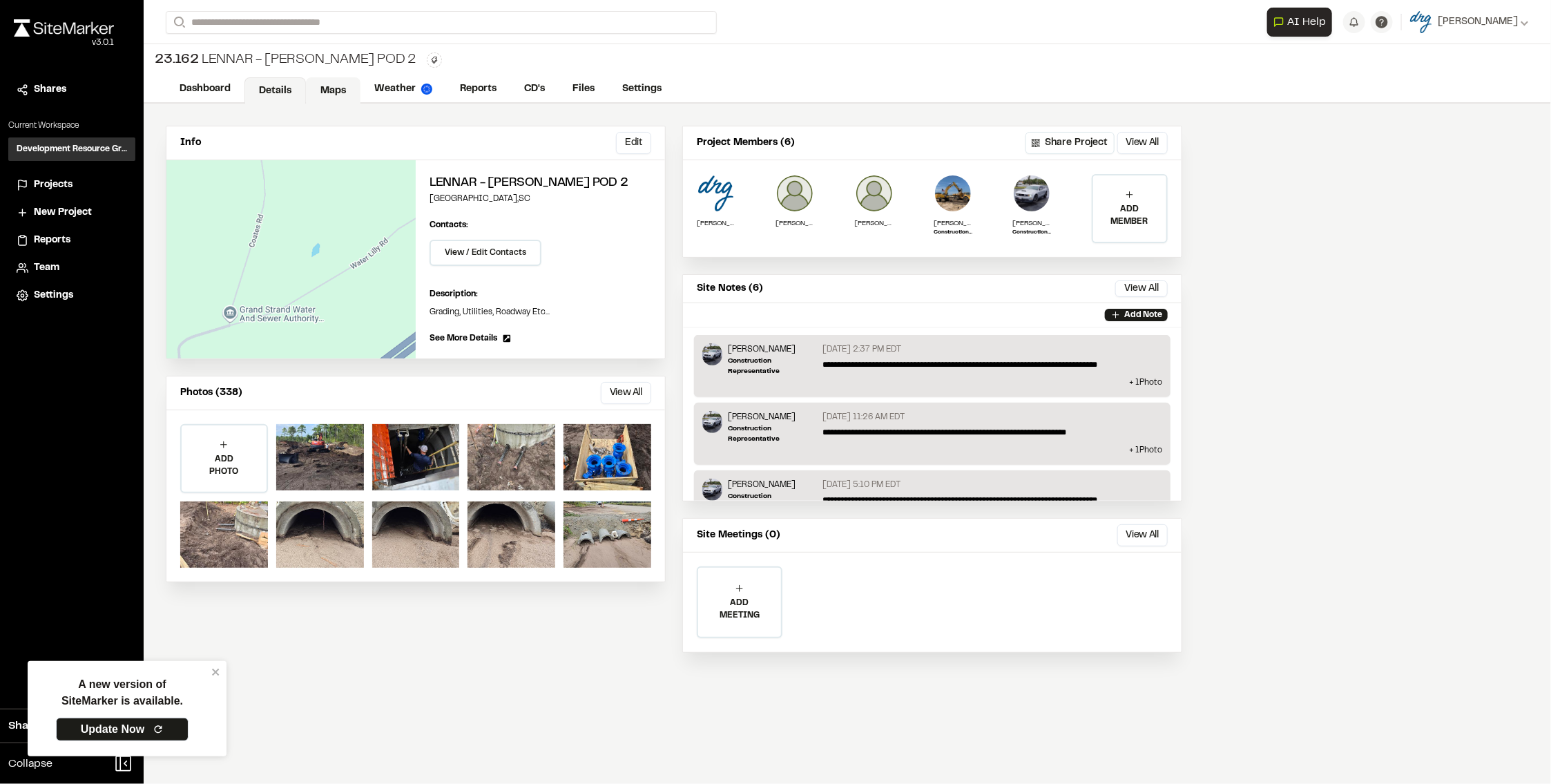
click at [335, 86] on link "Maps" at bounding box center [334, 90] width 55 height 26
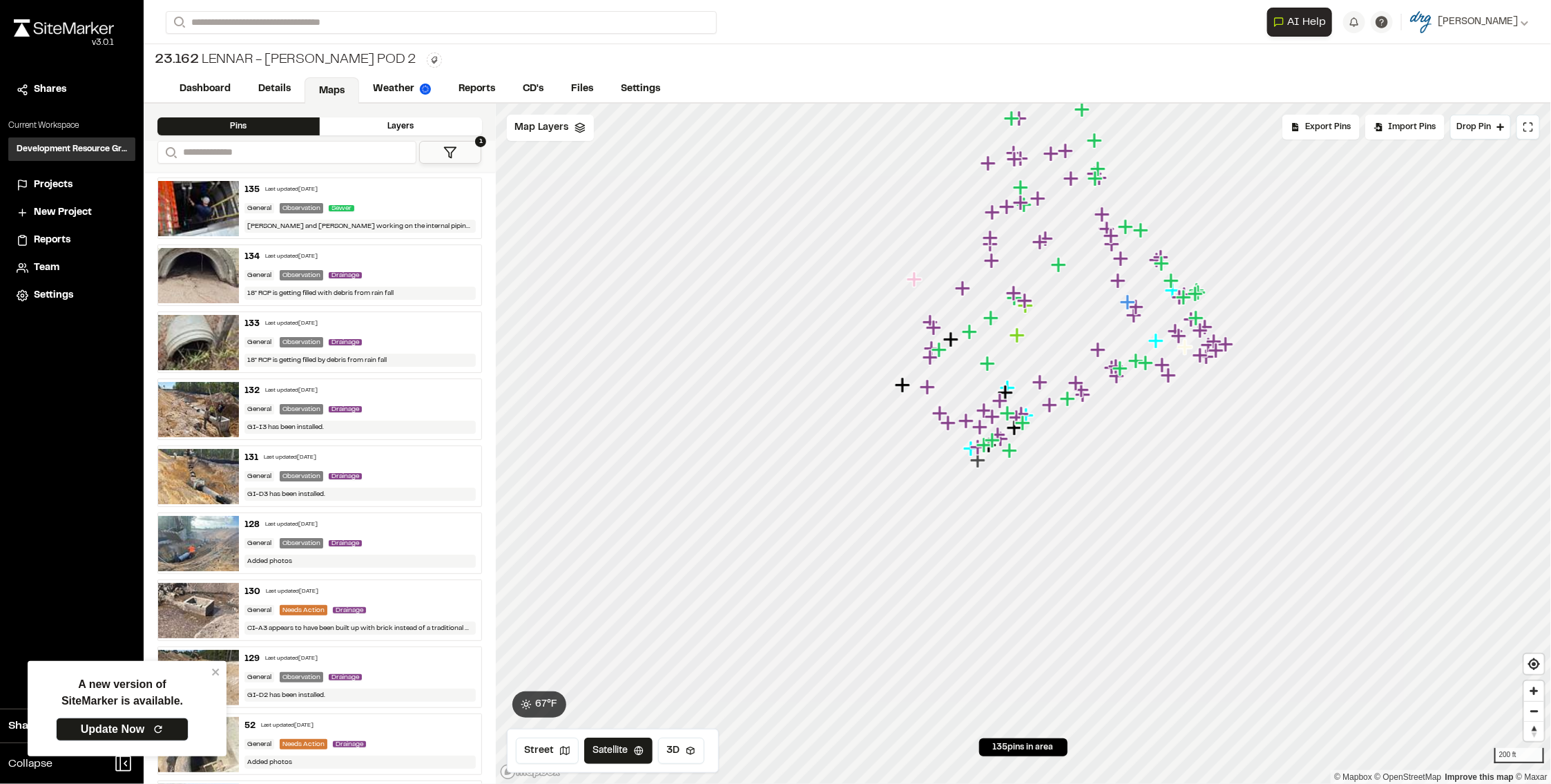
click at [209, 277] on img at bounding box center [198, 275] width 80 height 55
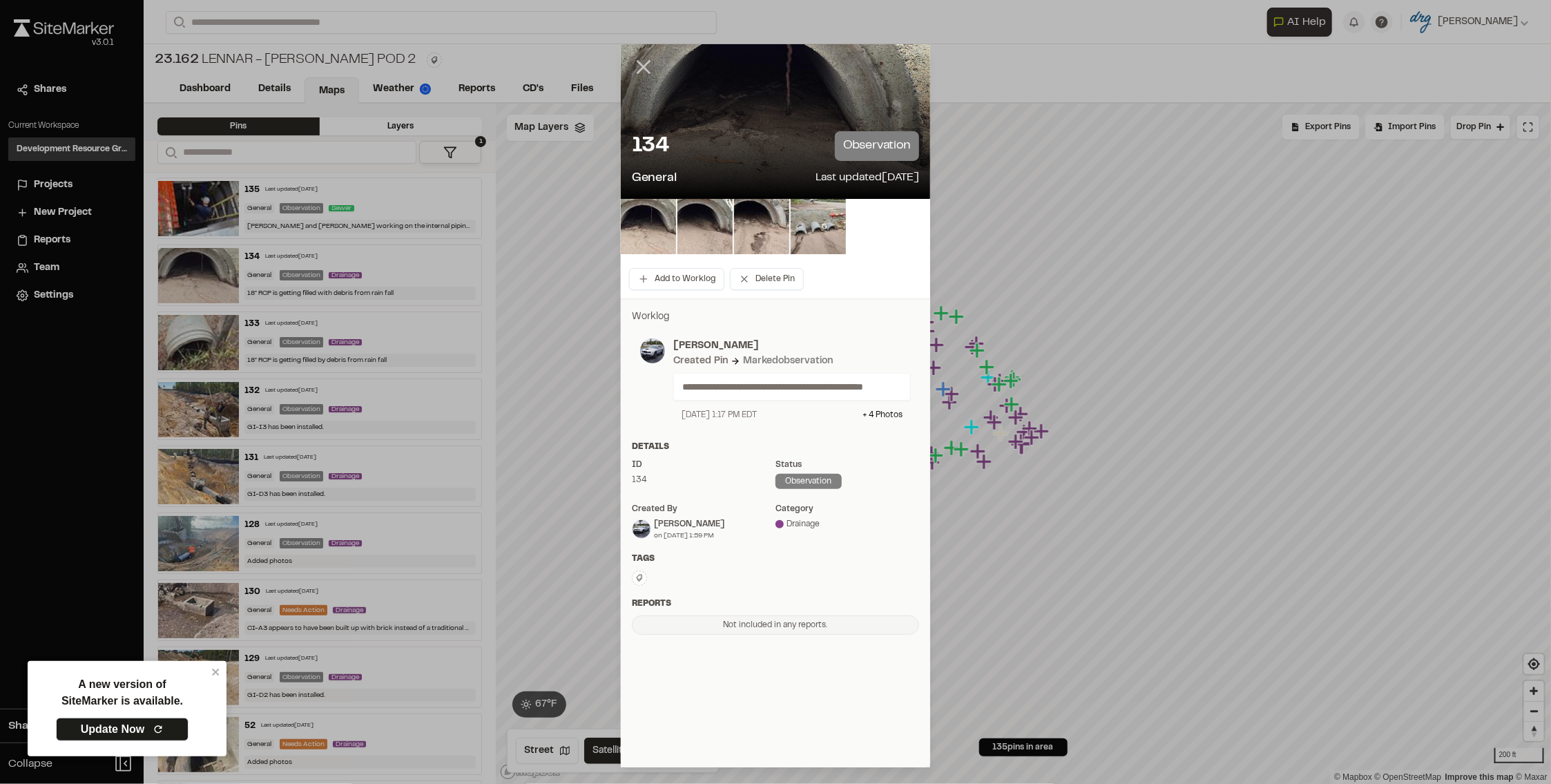
click at [637, 68] on icon at bounding box center [643, 67] width 24 height 24
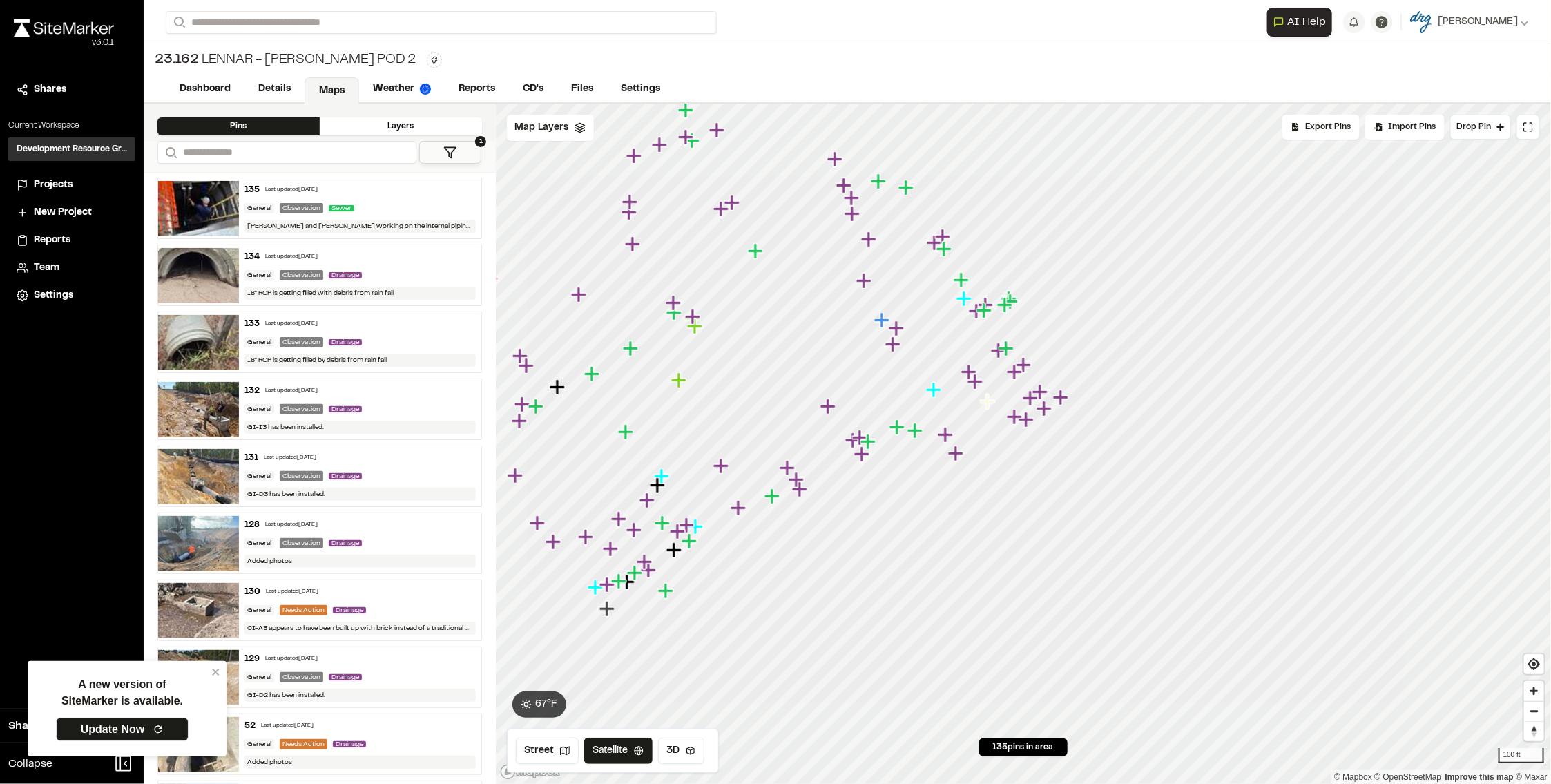
click at [207, 285] on img at bounding box center [198, 275] width 80 height 55
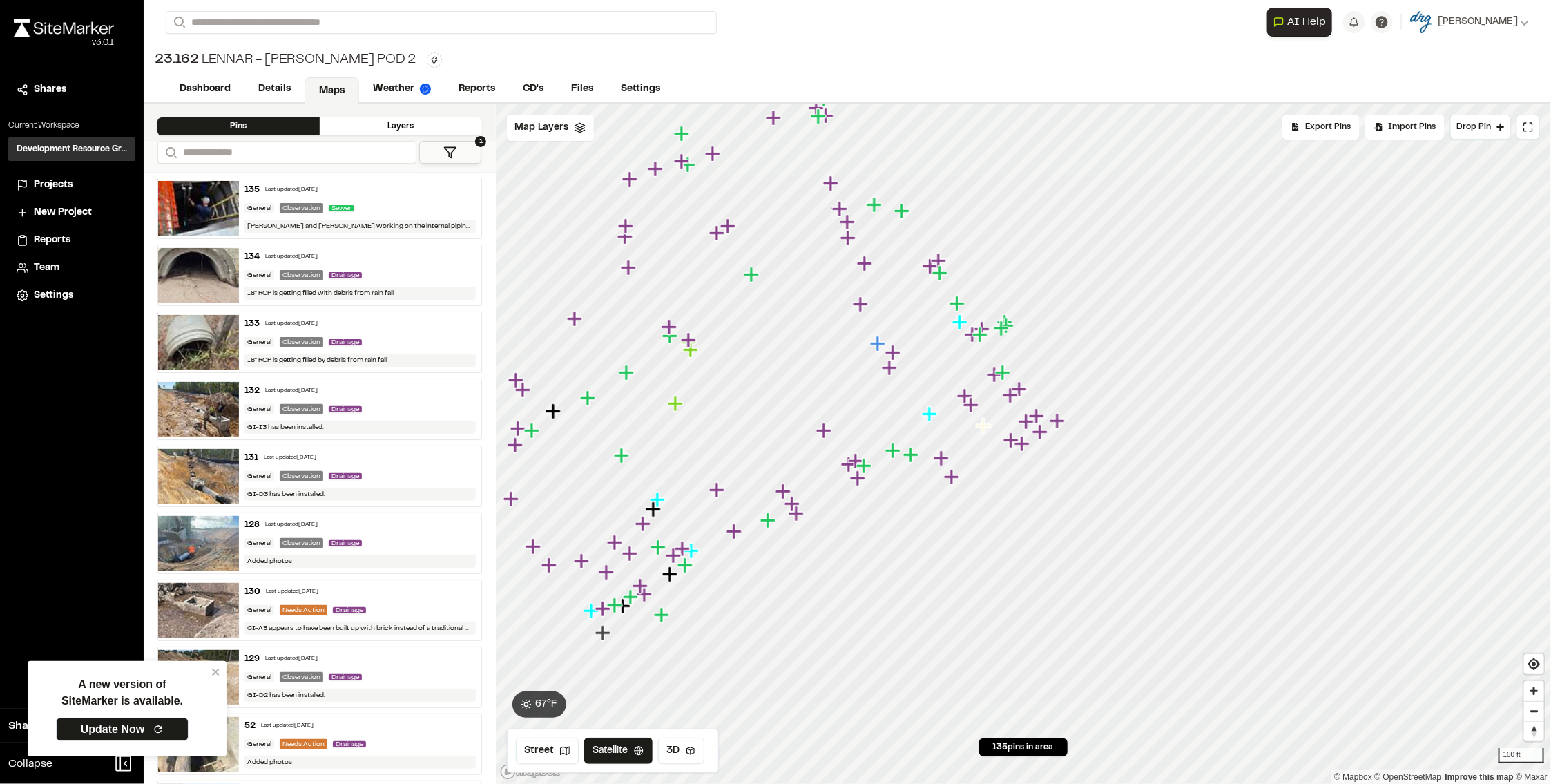
click at [983, 433] on icon "Map marker" at bounding box center [983, 425] width 16 height 16
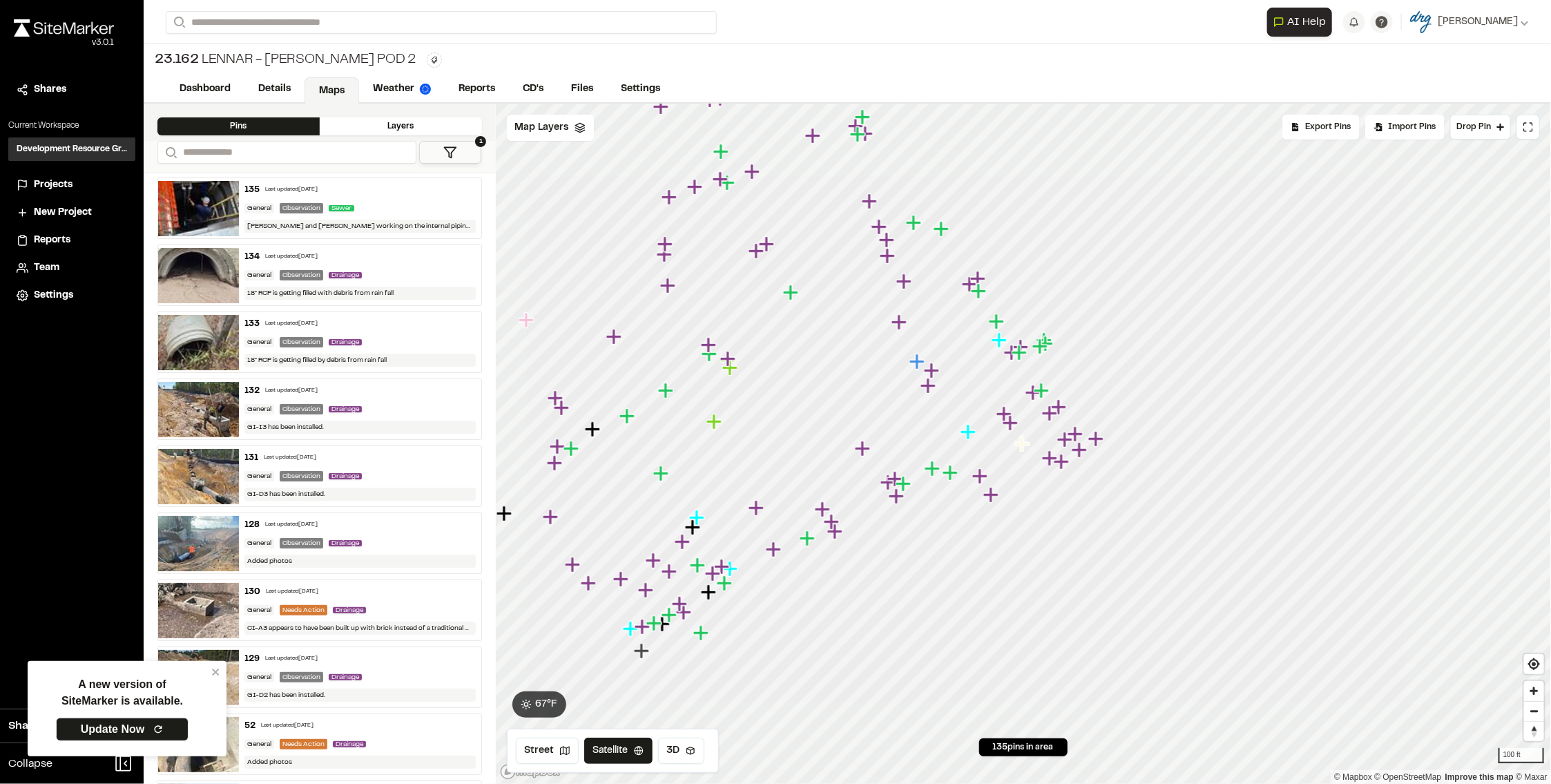
click at [1100, 440] on icon "Map marker" at bounding box center [1095, 439] width 16 height 16
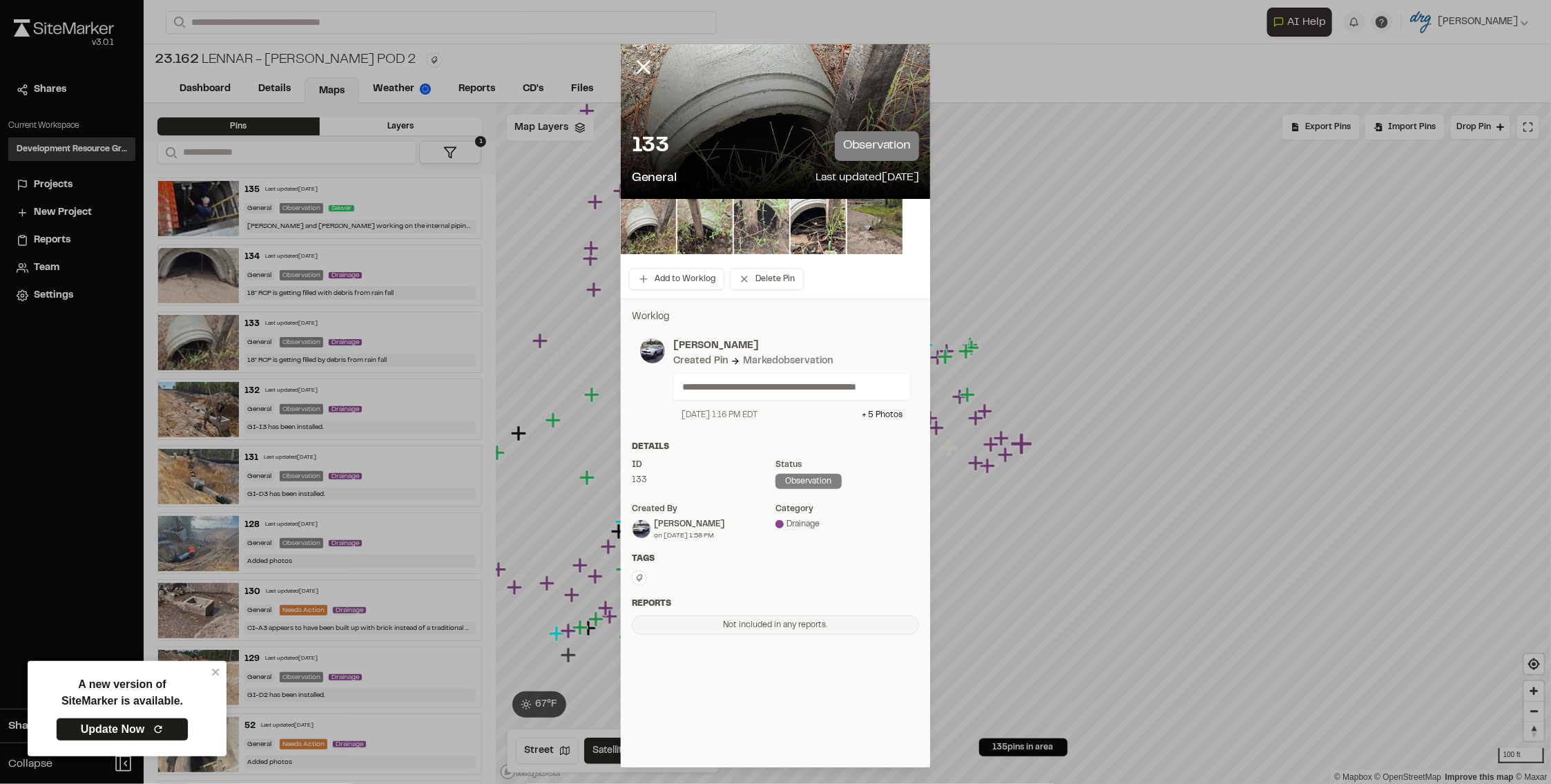
click at [745, 228] on img at bounding box center [761, 227] width 55 height 55
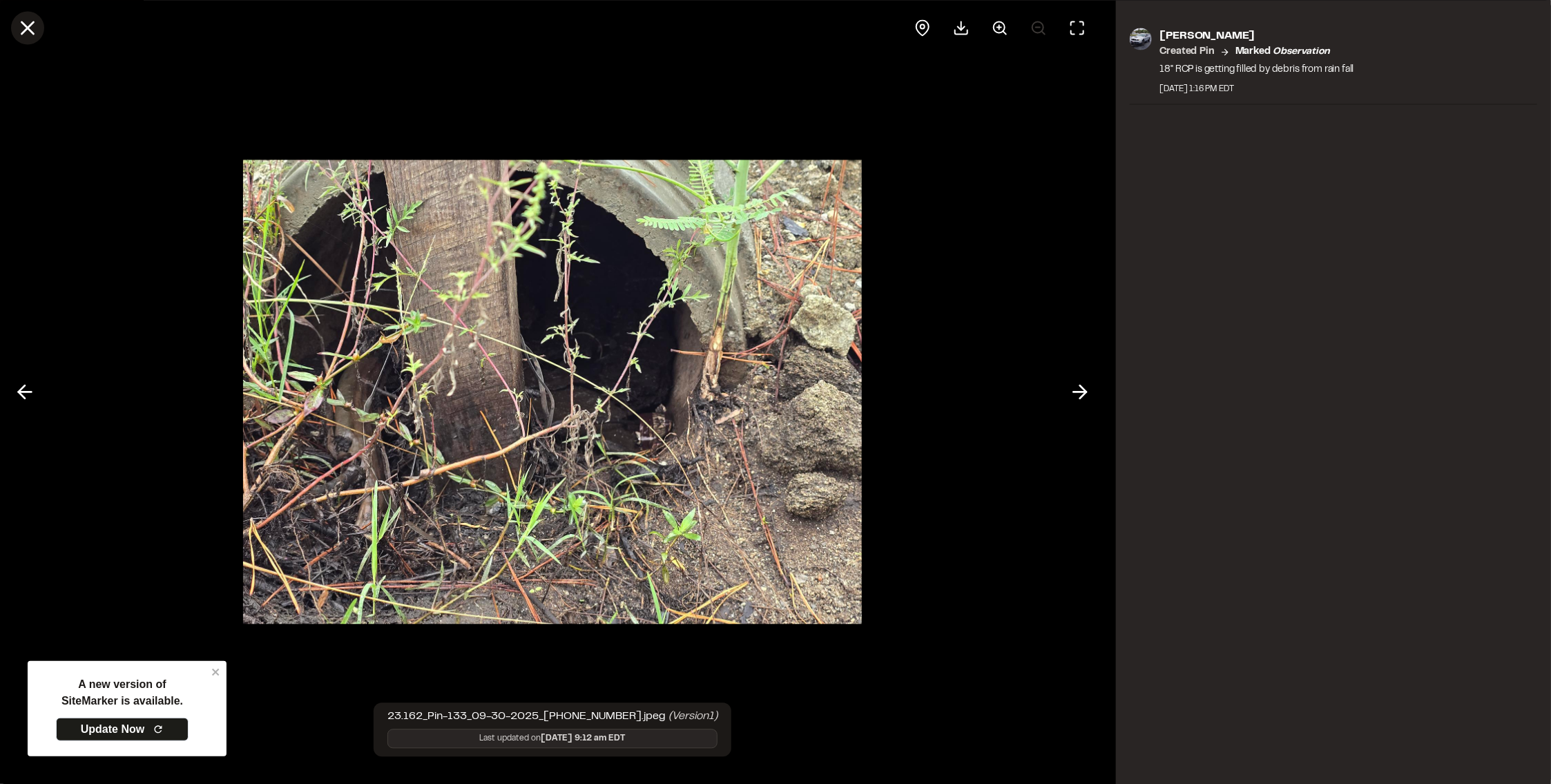
click at [27, 26] on line at bounding box center [27, 27] width 12 height 12
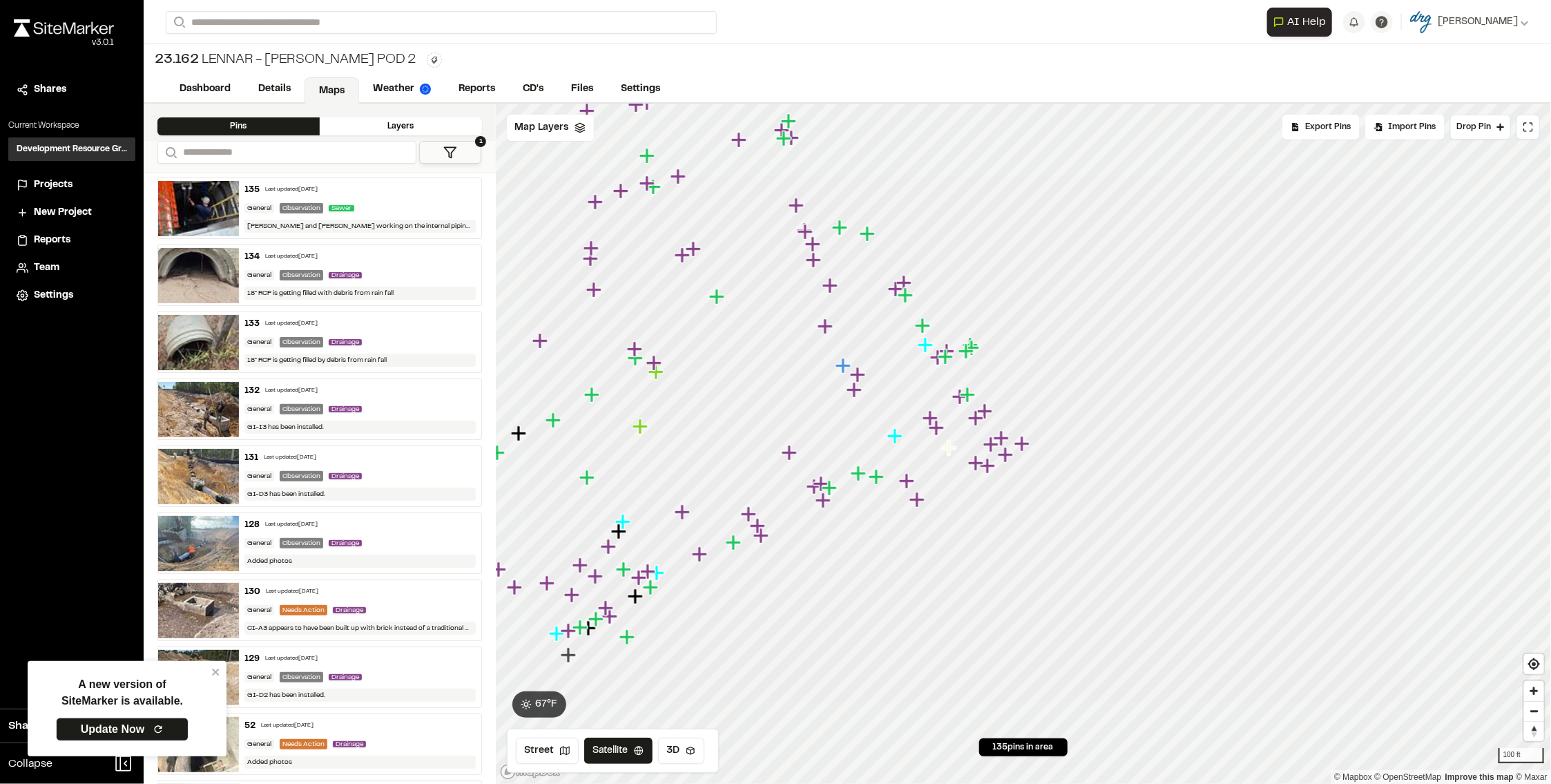
click at [1006, 459] on icon "Map marker" at bounding box center [1004, 454] width 16 height 16
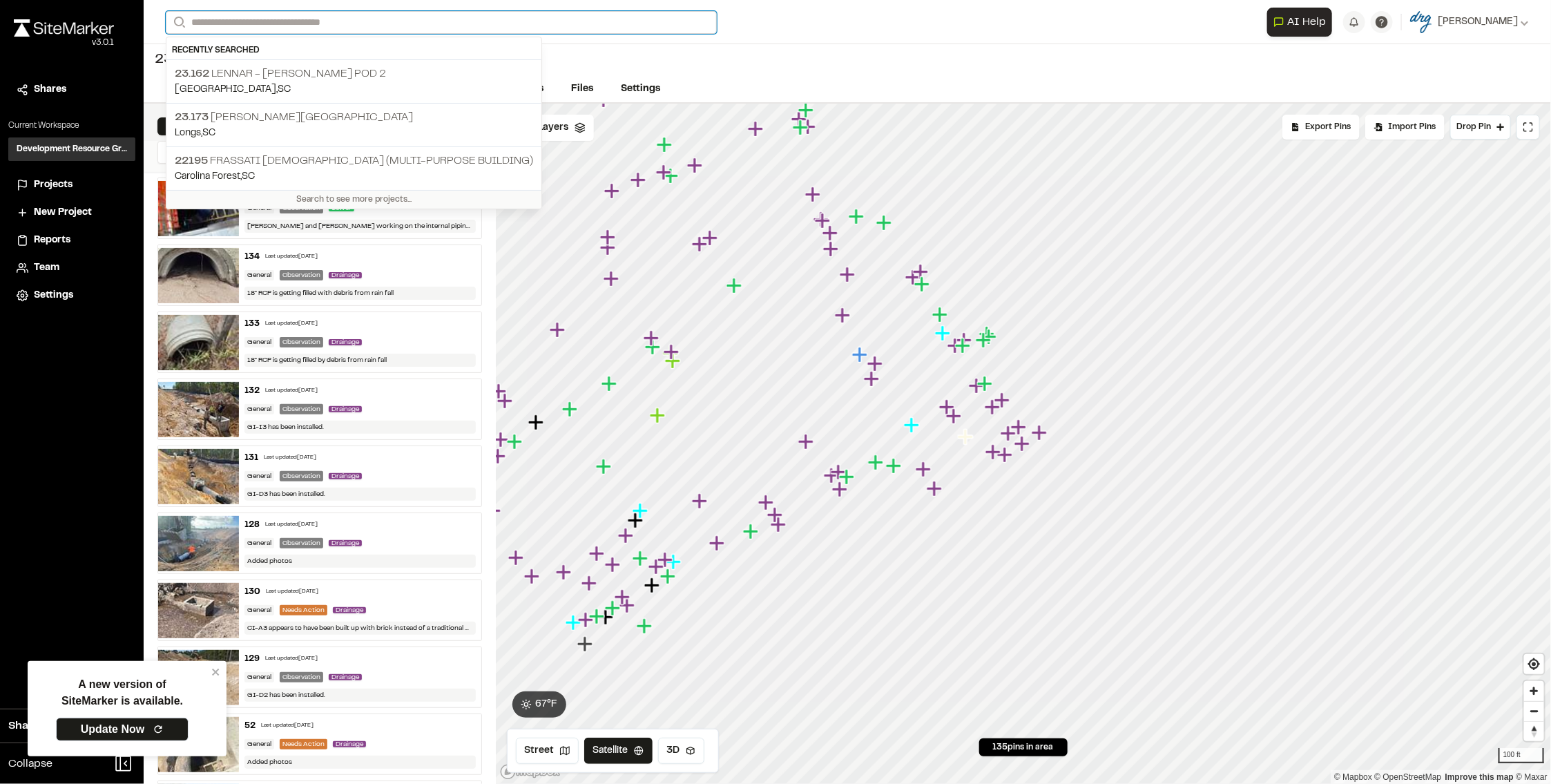
click at [304, 19] on input "Search" at bounding box center [441, 22] width 551 height 23
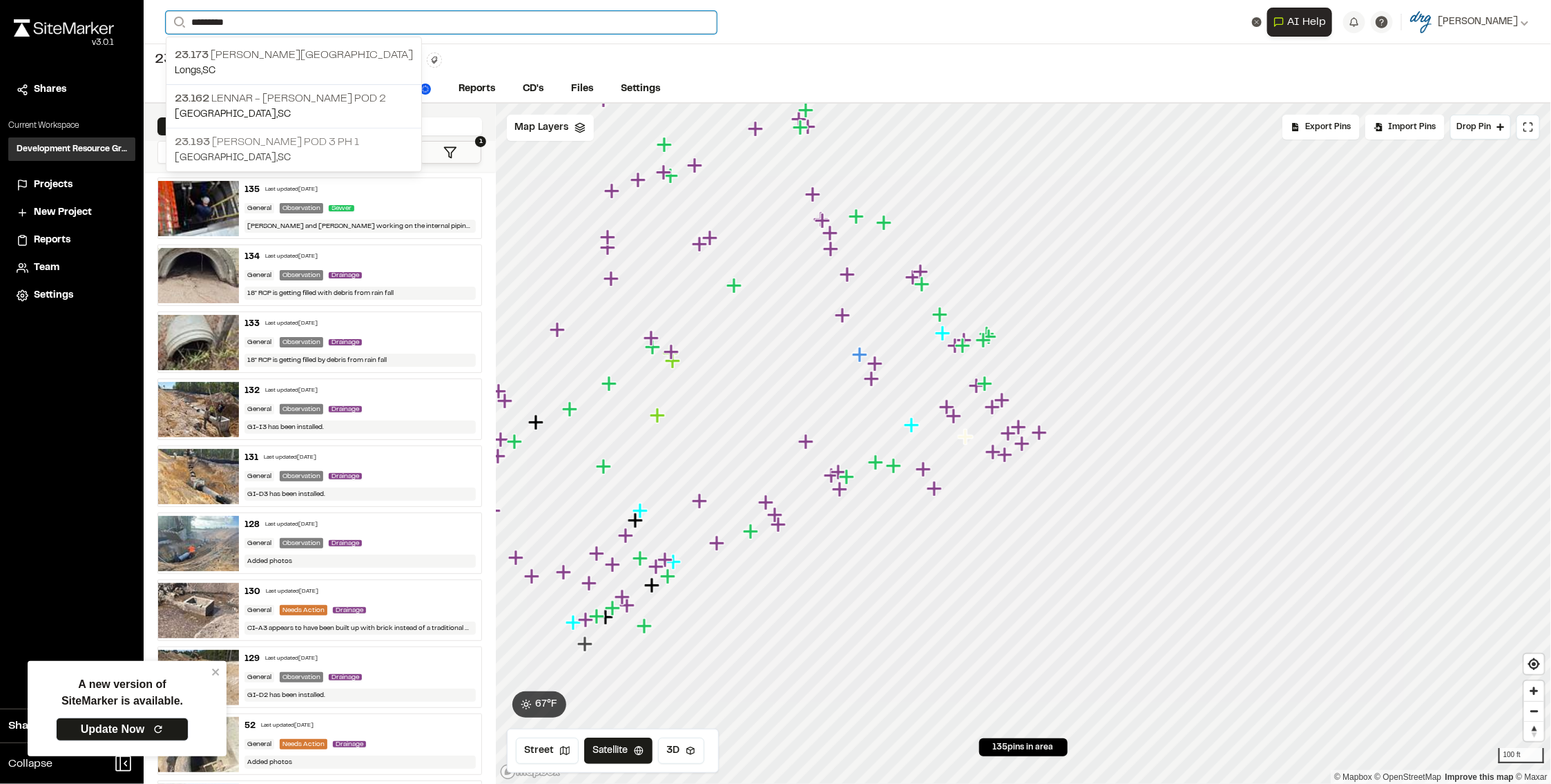
type input "*********"
click at [329, 143] on p "23.193 [PERSON_NAME] Pod 3 Ph 1" at bounding box center [293, 143] width 239 height 16
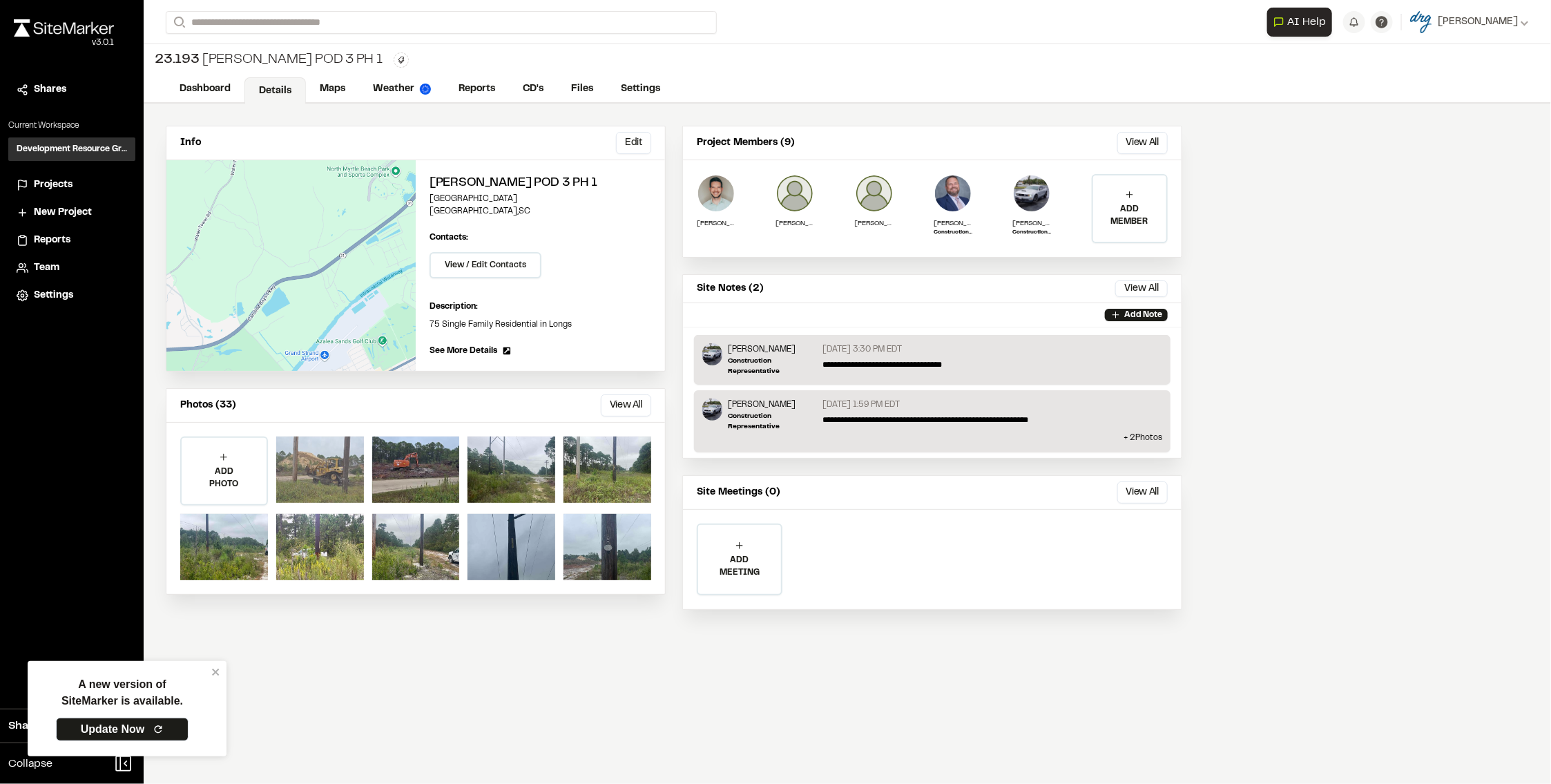
click at [316, 464] on div at bounding box center [320, 470] width 88 height 67
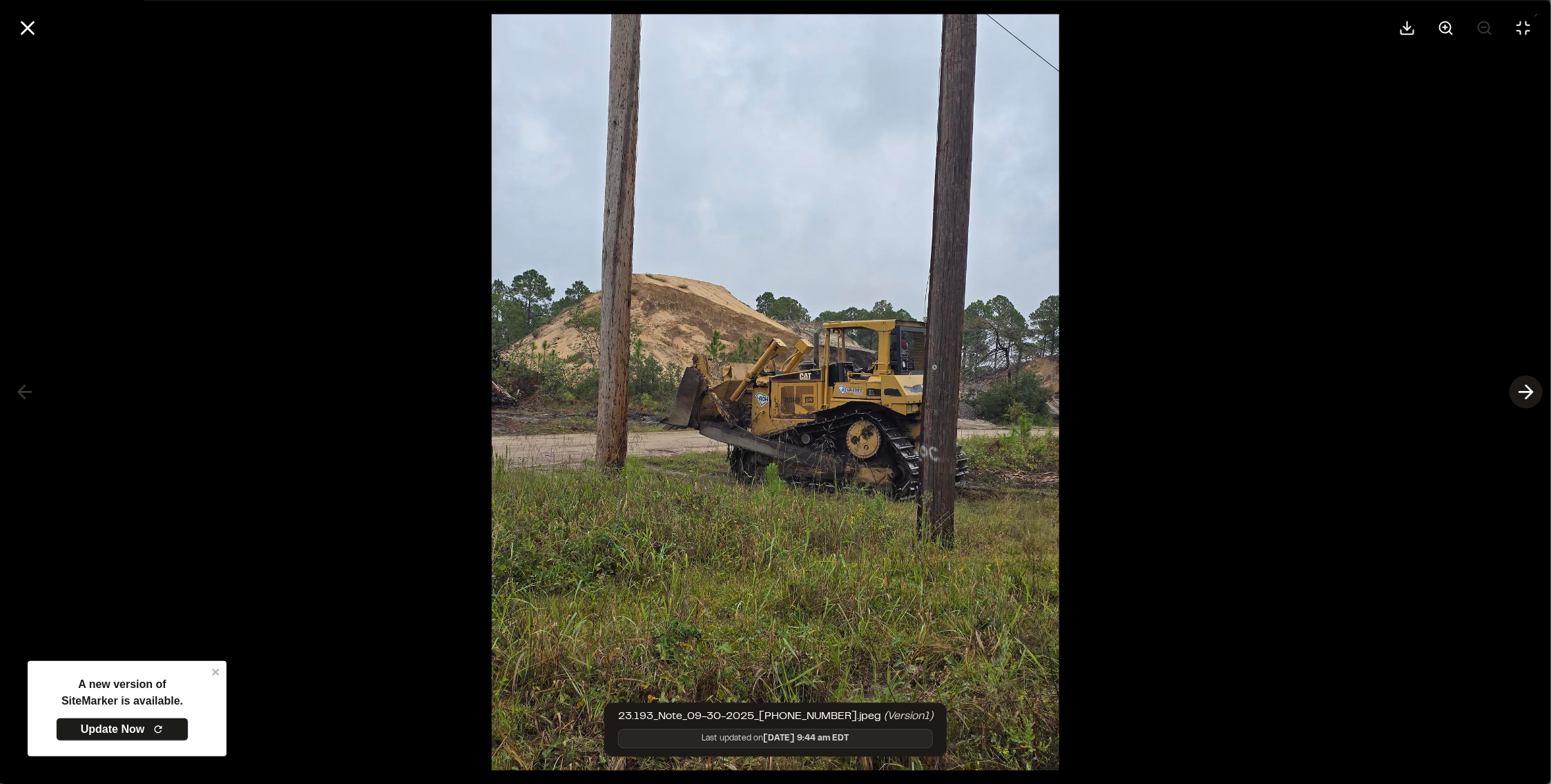
click at [1520, 394] on icon at bounding box center [1526, 392] width 22 height 24
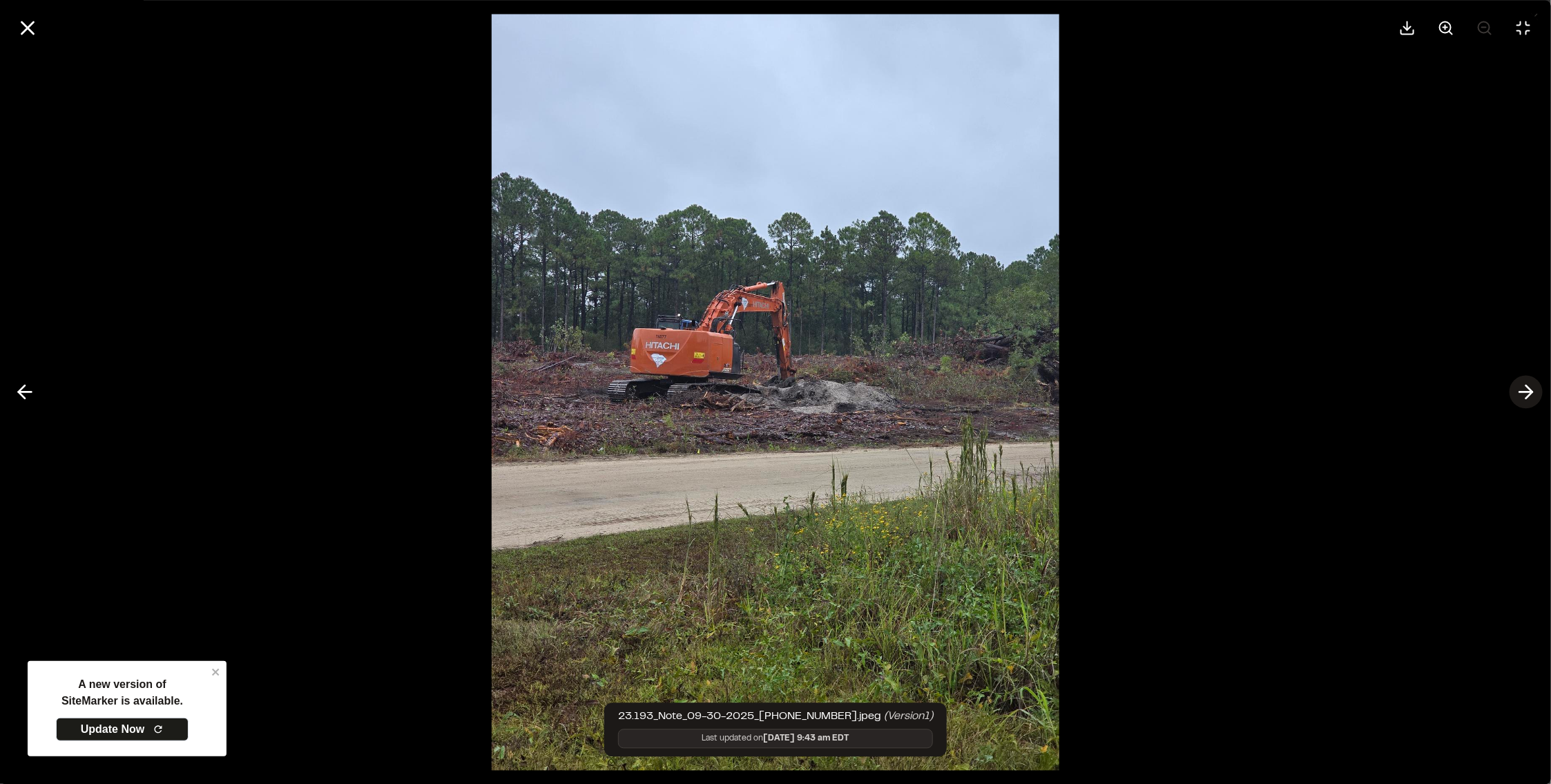
click at [1520, 394] on icon at bounding box center [1526, 392] width 22 height 24
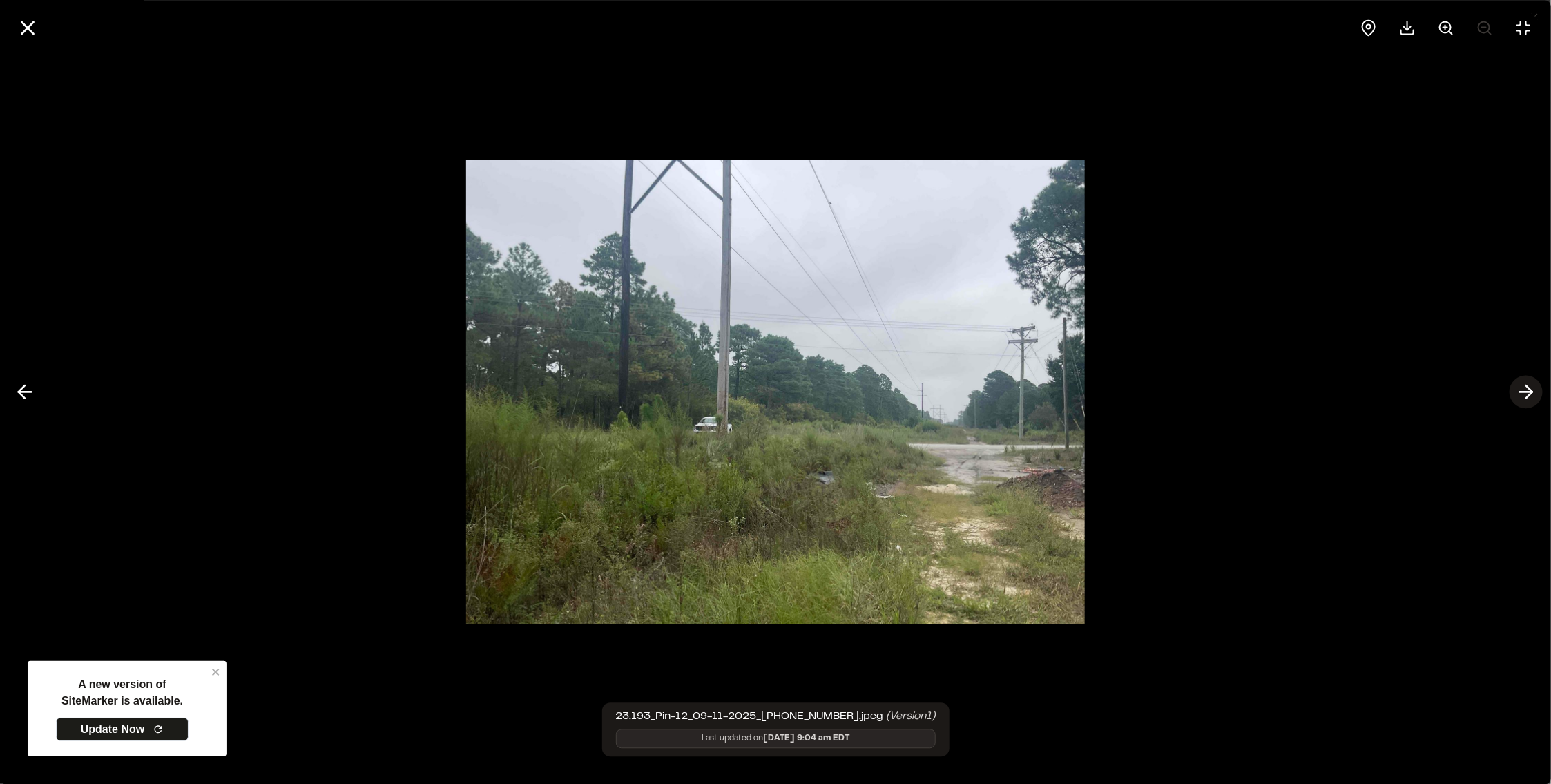
click at [1520, 394] on icon at bounding box center [1526, 392] width 22 height 24
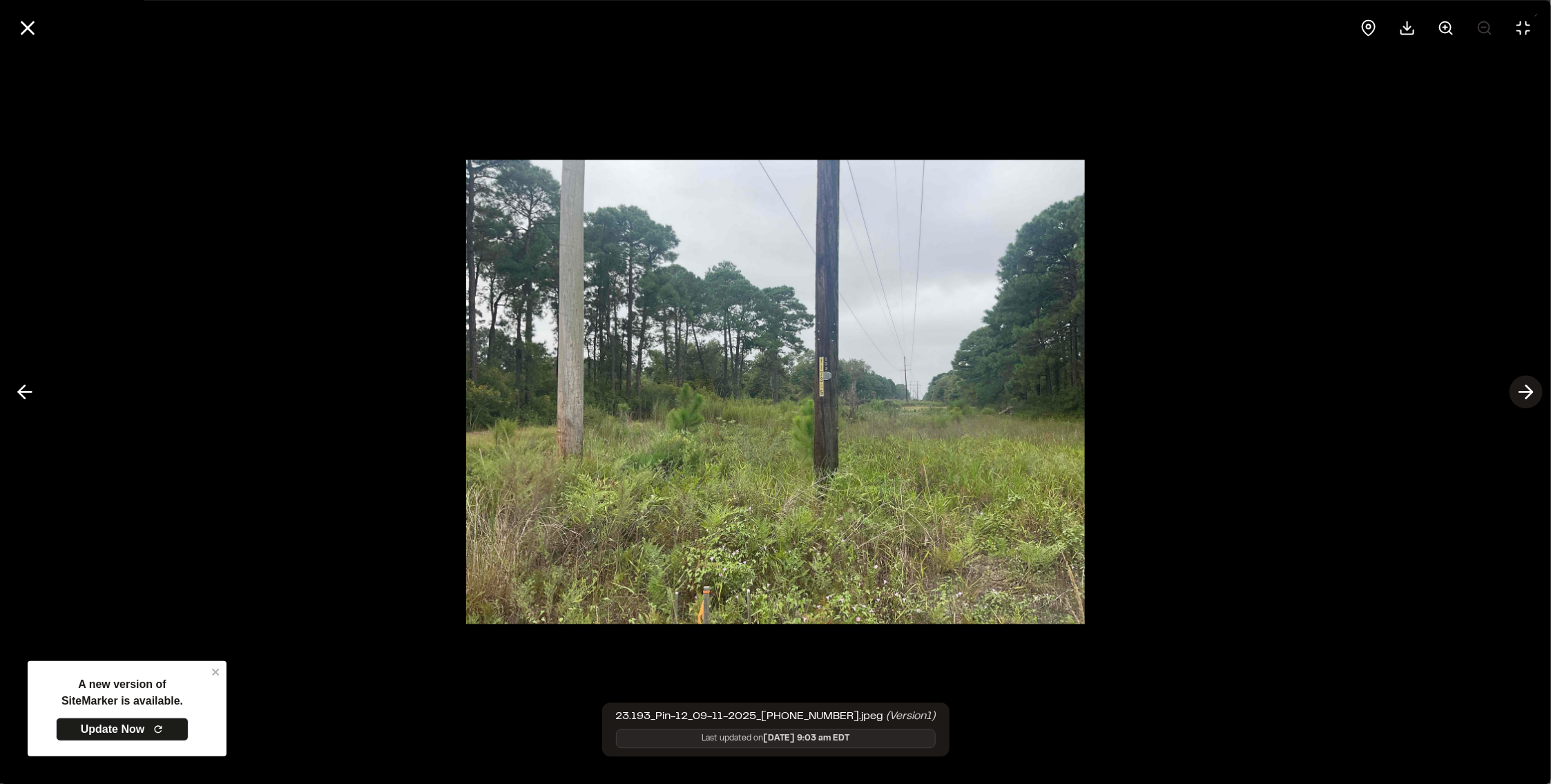
click at [1520, 394] on icon at bounding box center [1526, 392] width 22 height 24
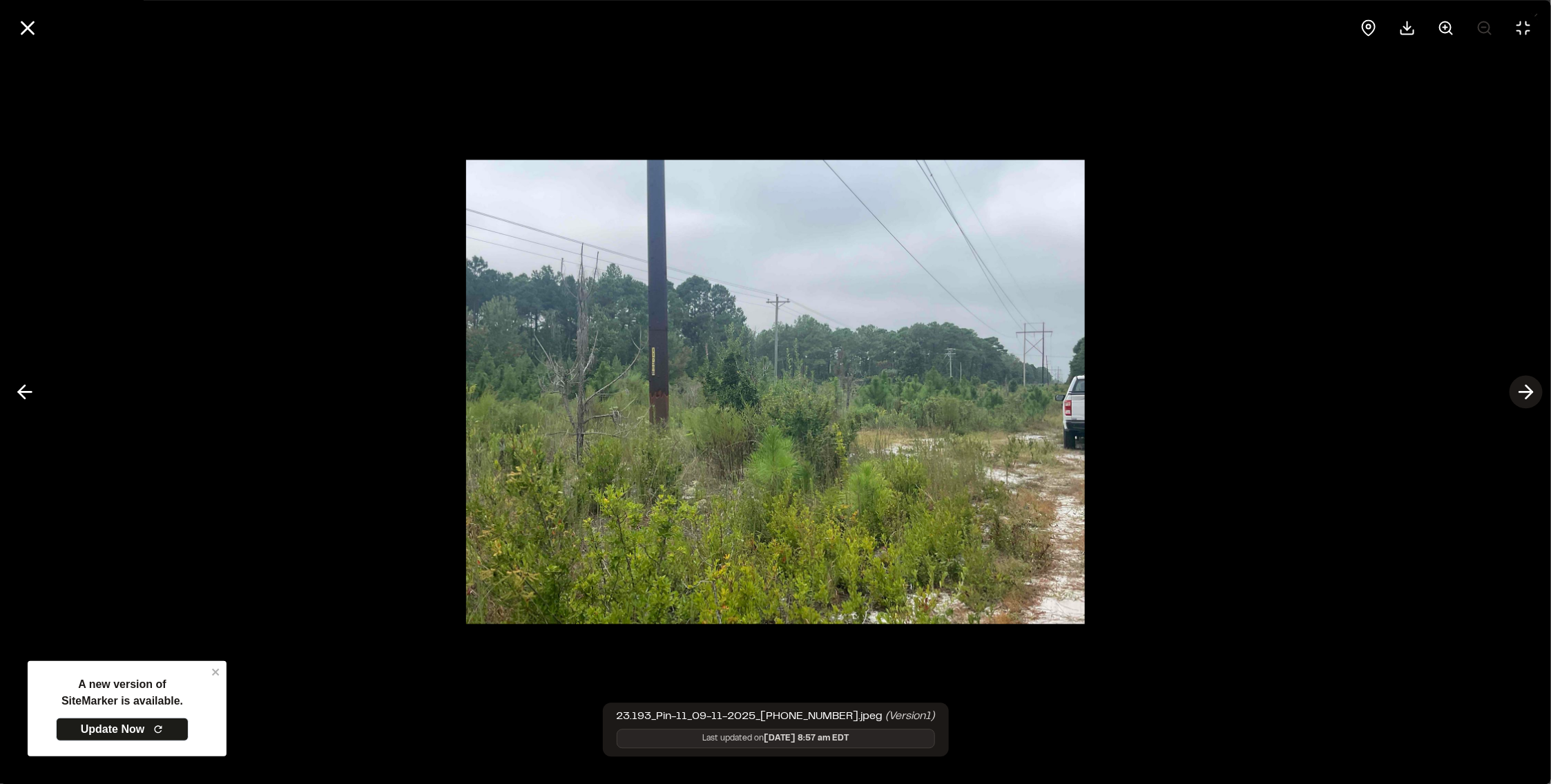
click at [1520, 394] on icon at bounding box center [1526, 392] width 22 height 24
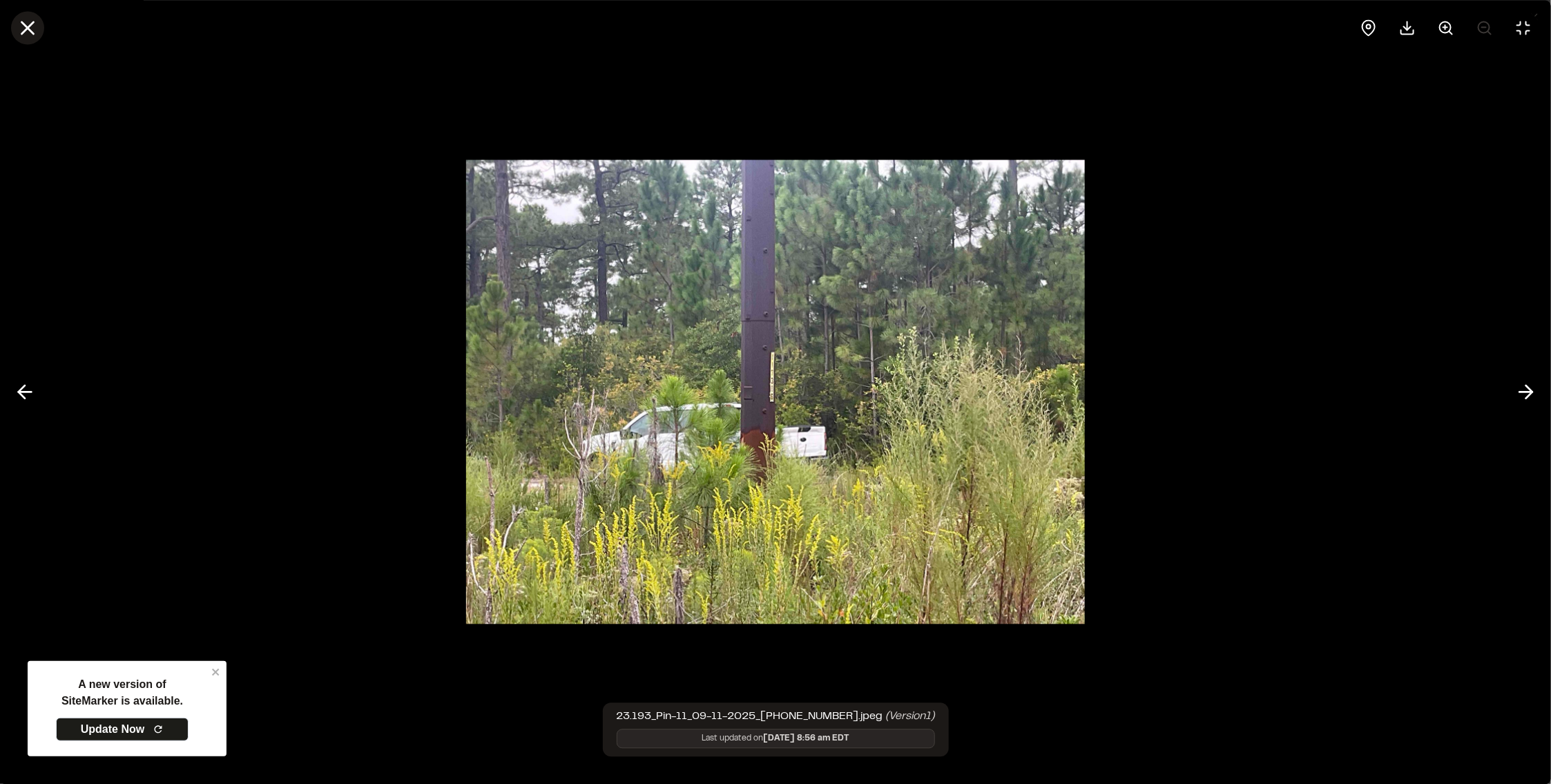
click at [30, 29] on line at bounding box center [27, 27] width 12 height 12
